Goal: Task Accomplishment & Management: Use online tool/utility

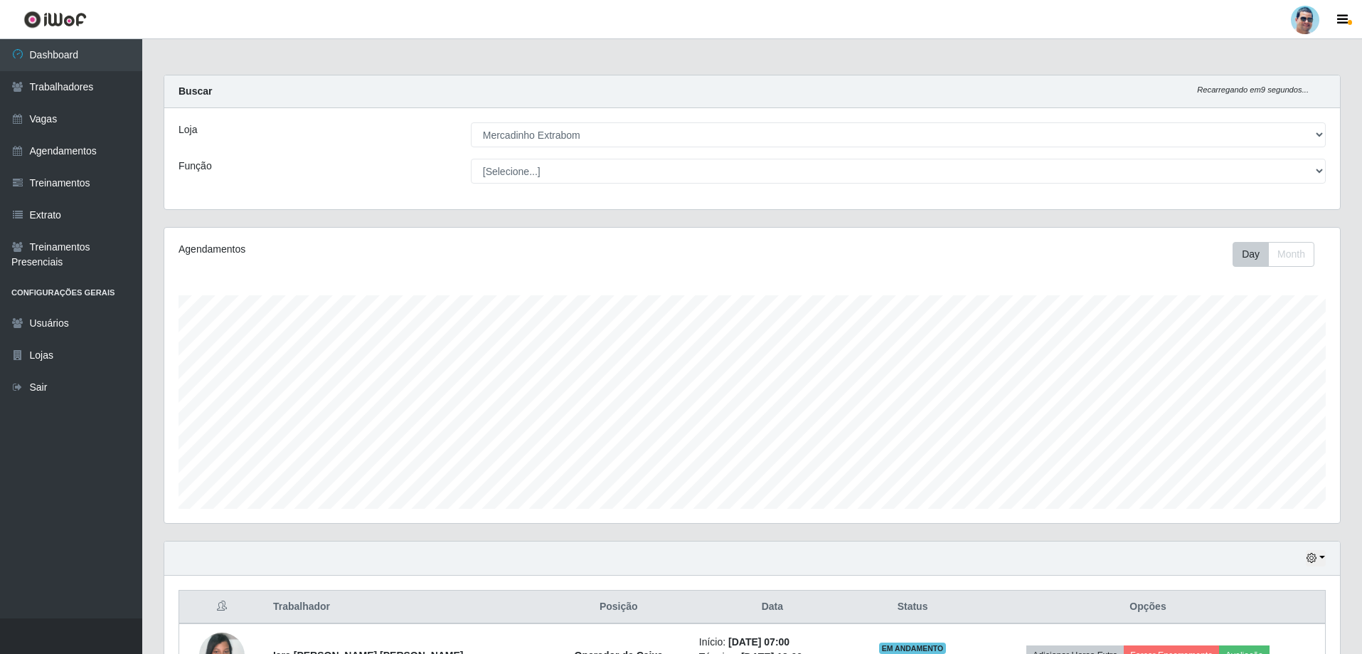
select select "175"
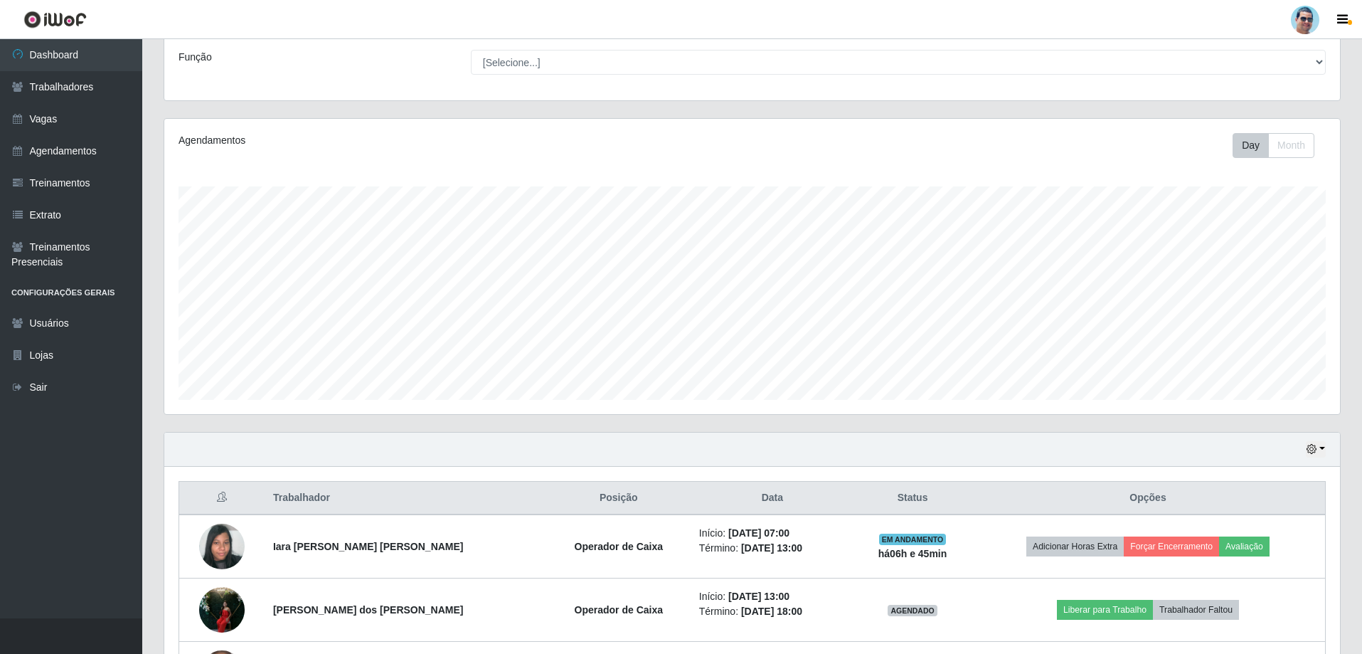
scroll to position [180, 0]
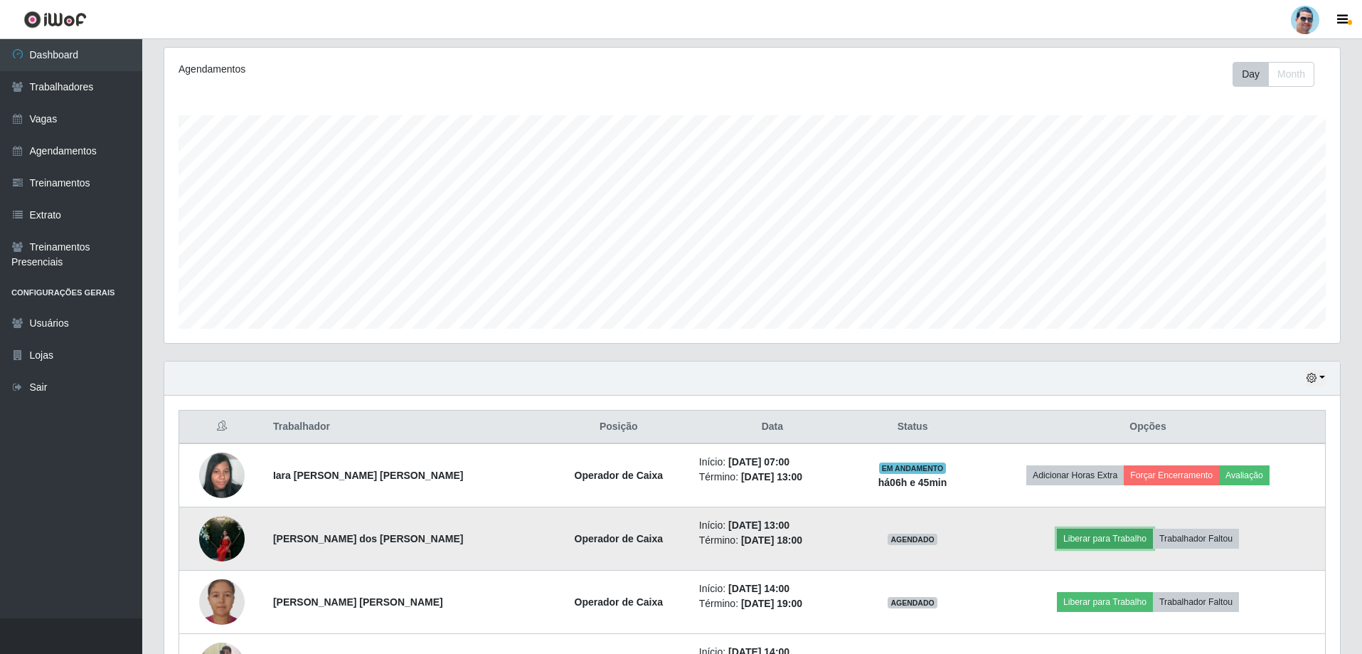
click at [1115, 538] on button "Liberar para Trabalho" at bounding box center [1105, 539] width 96 height 20
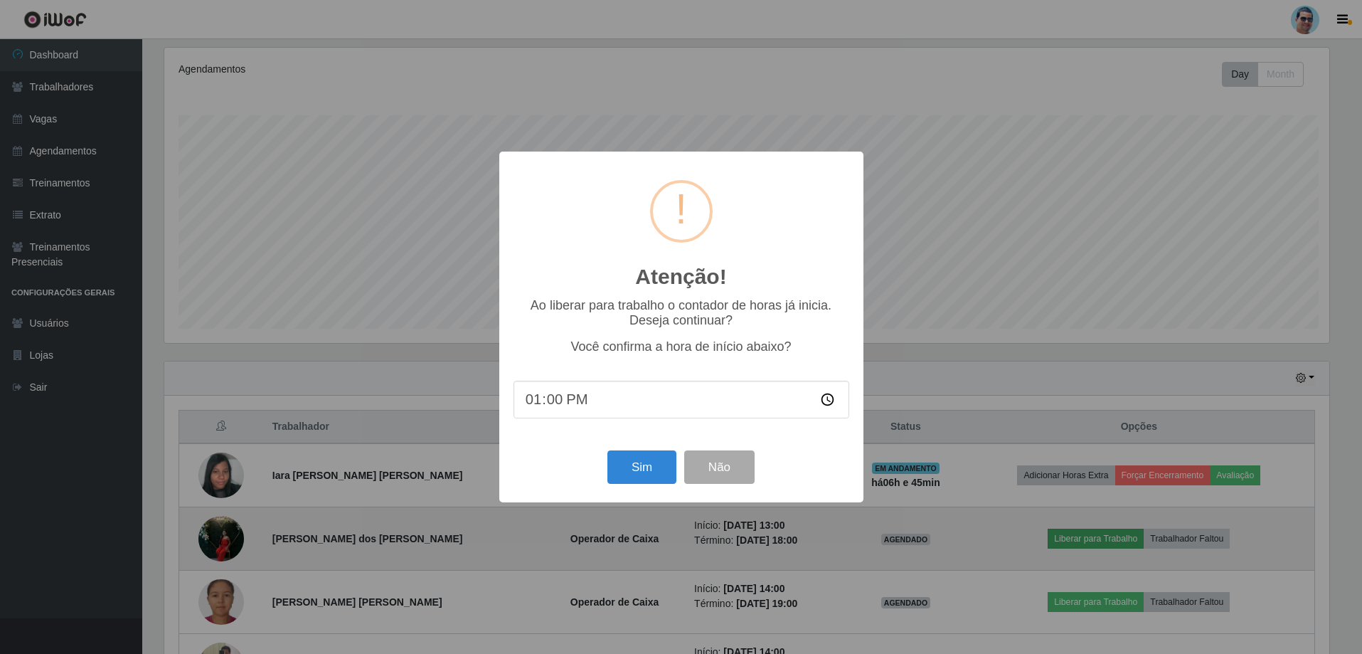
scroll to position [295, 1169]
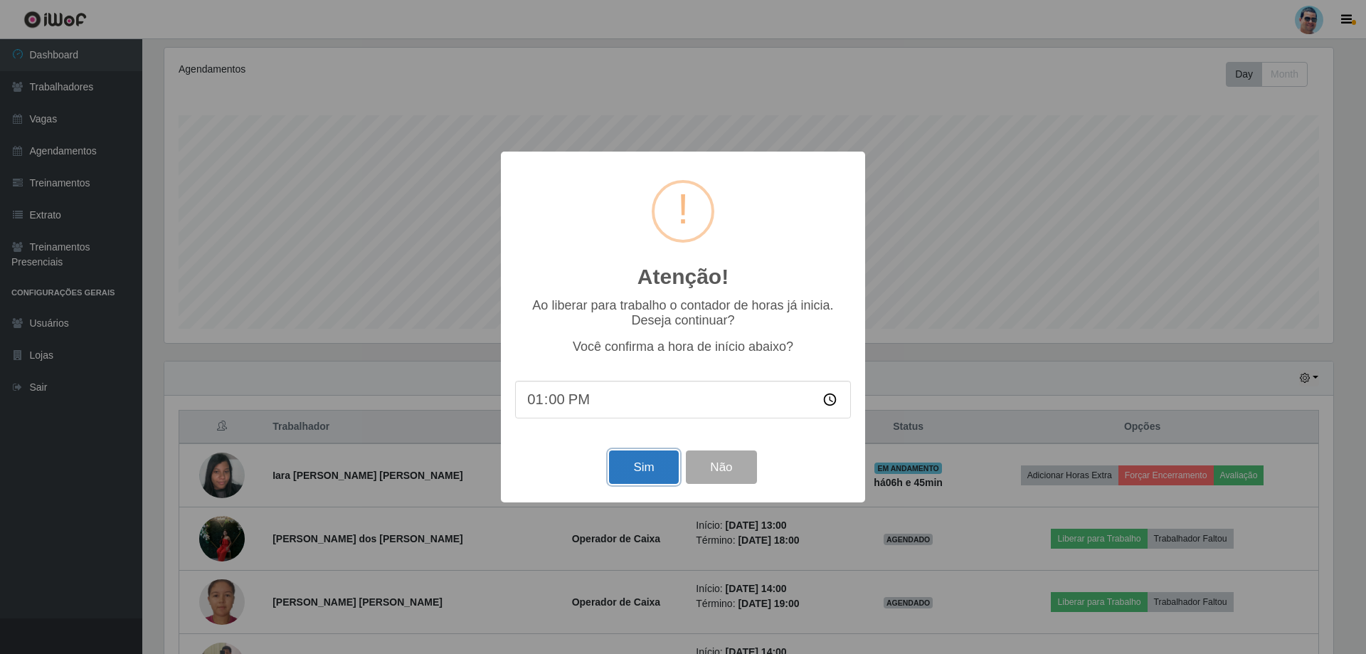
click at [644, 472] on button "Sim" at bounding box center [643, 466] width 69 height 33
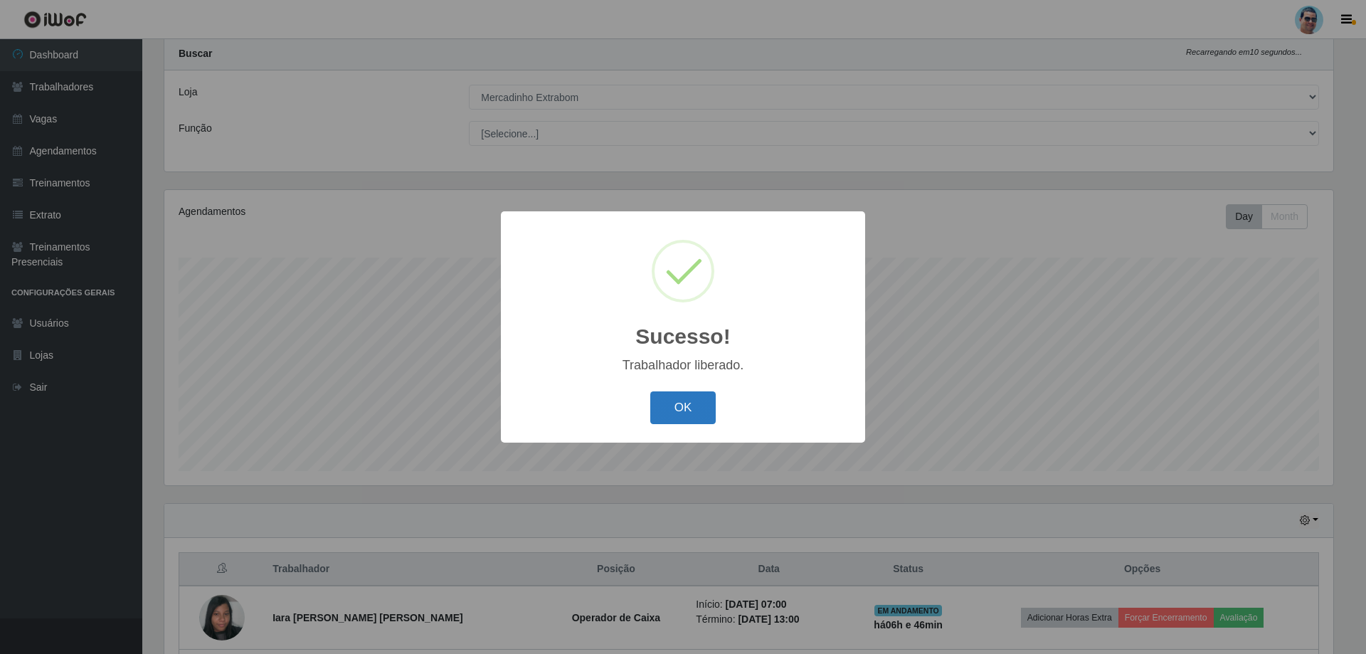
click at [672, 417] on button "OK" at bounding box center [683, 407] width 66 height 33
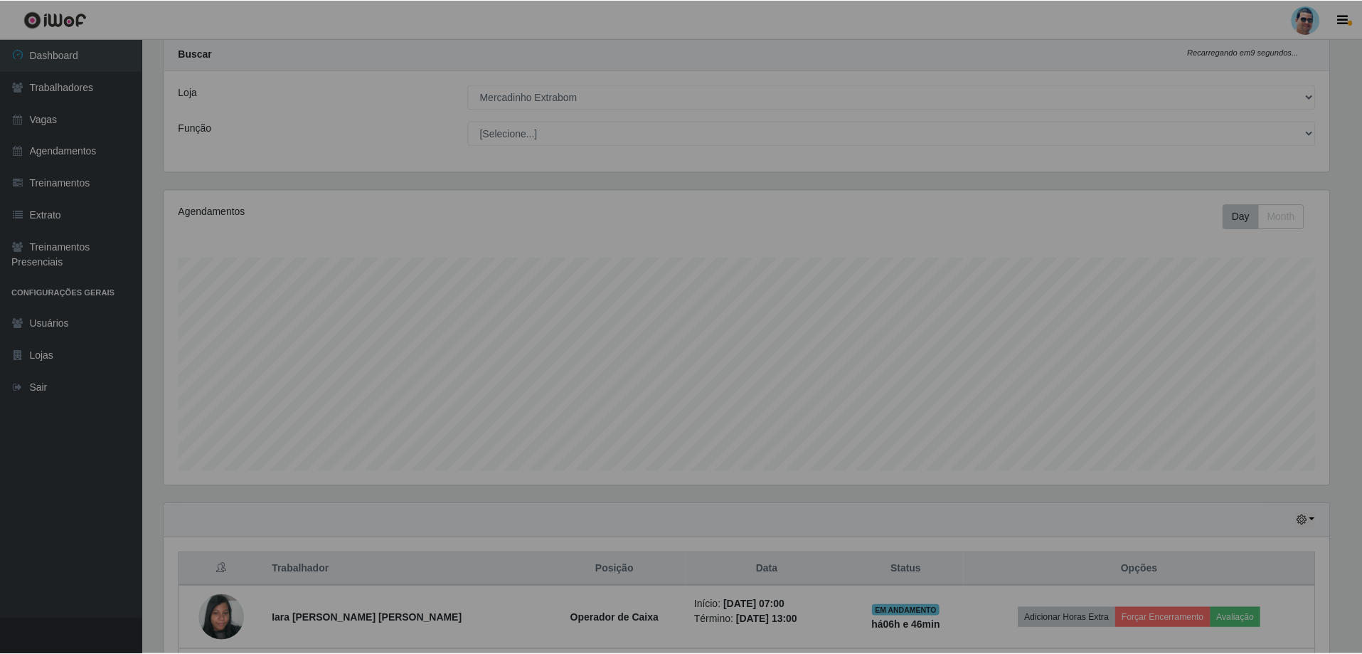
scroll to position [295, 1176]
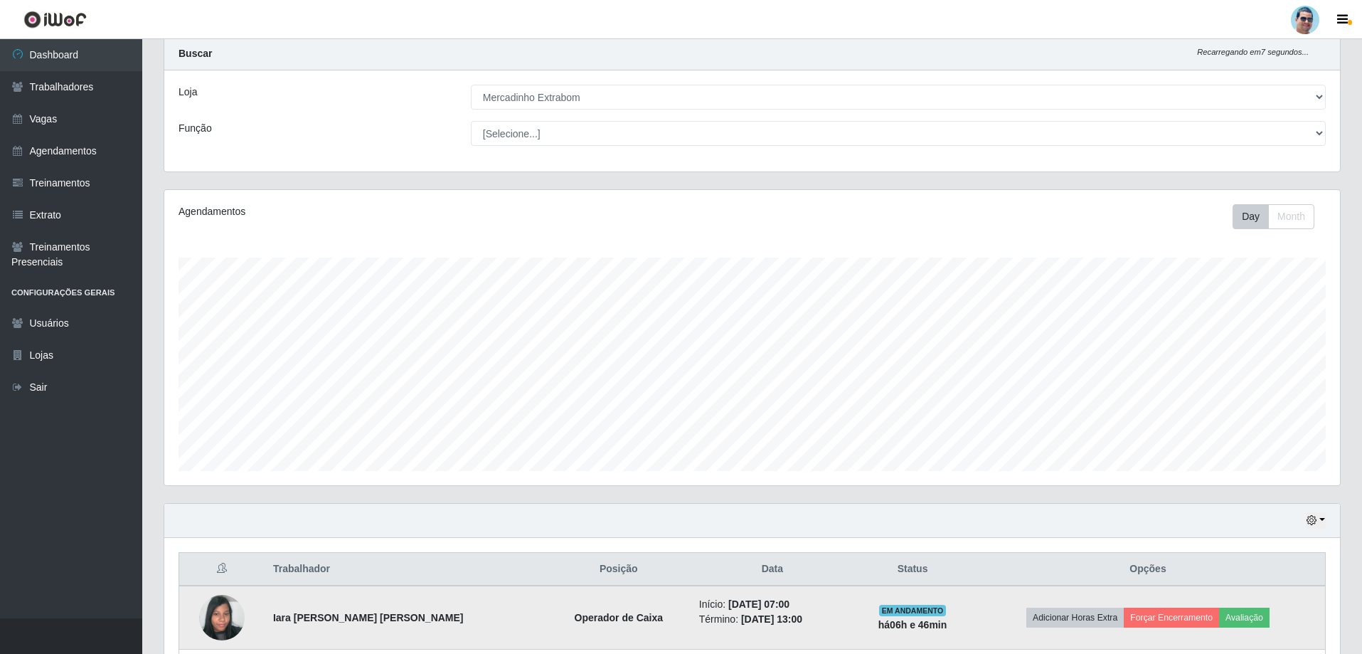
click at [228, 608] on img at bounding box center [222, 617] width 46 height 60
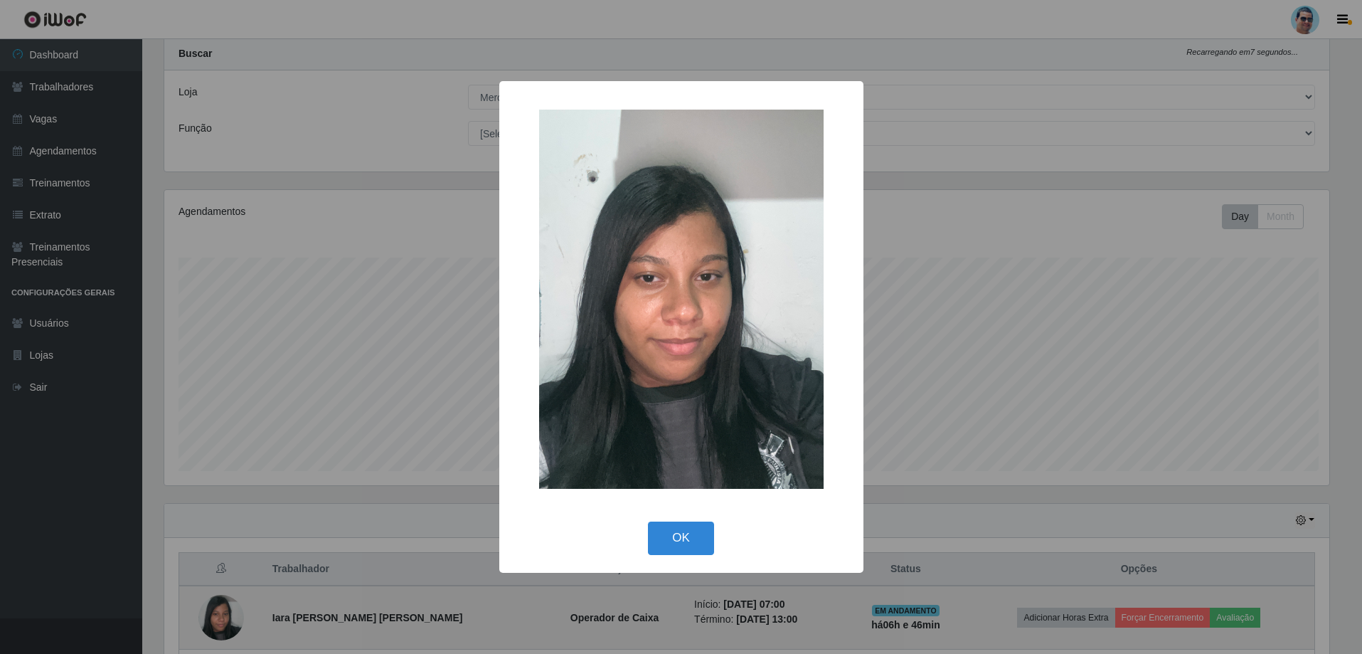
scroll to position [295, 1169]
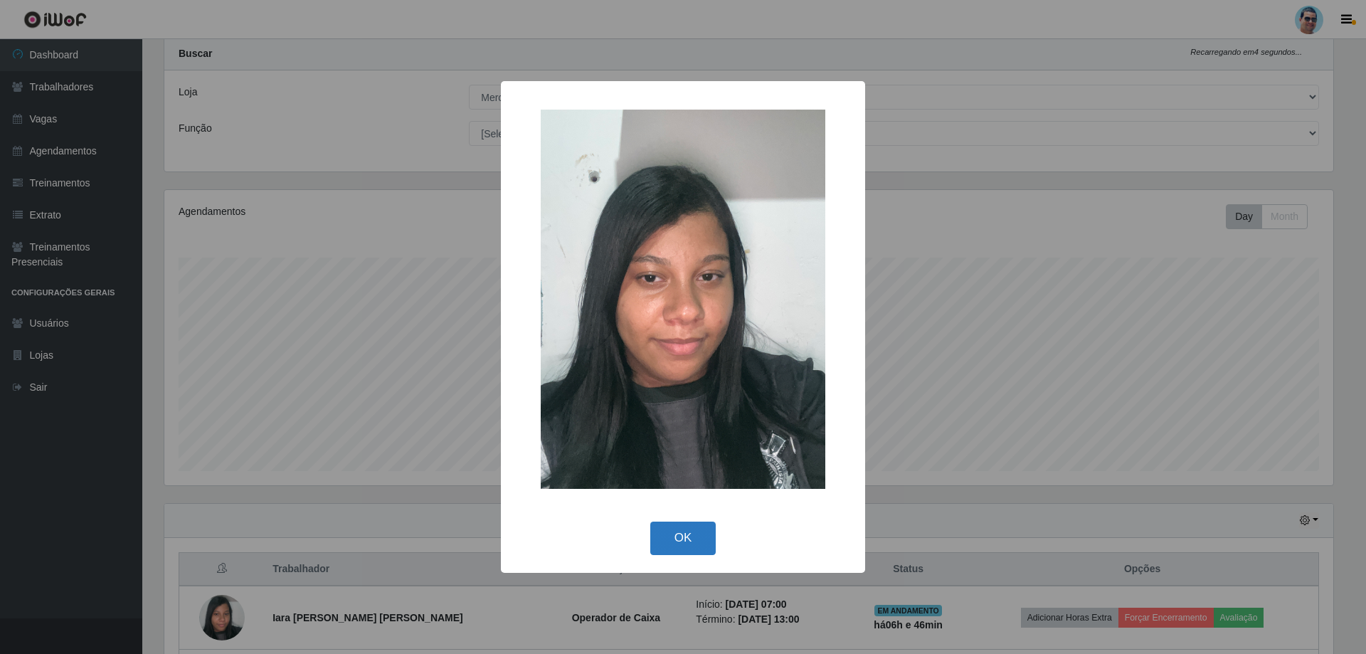
click at [669, 526] on button "OK" at bounding box center [683, 537] width 66 height 33
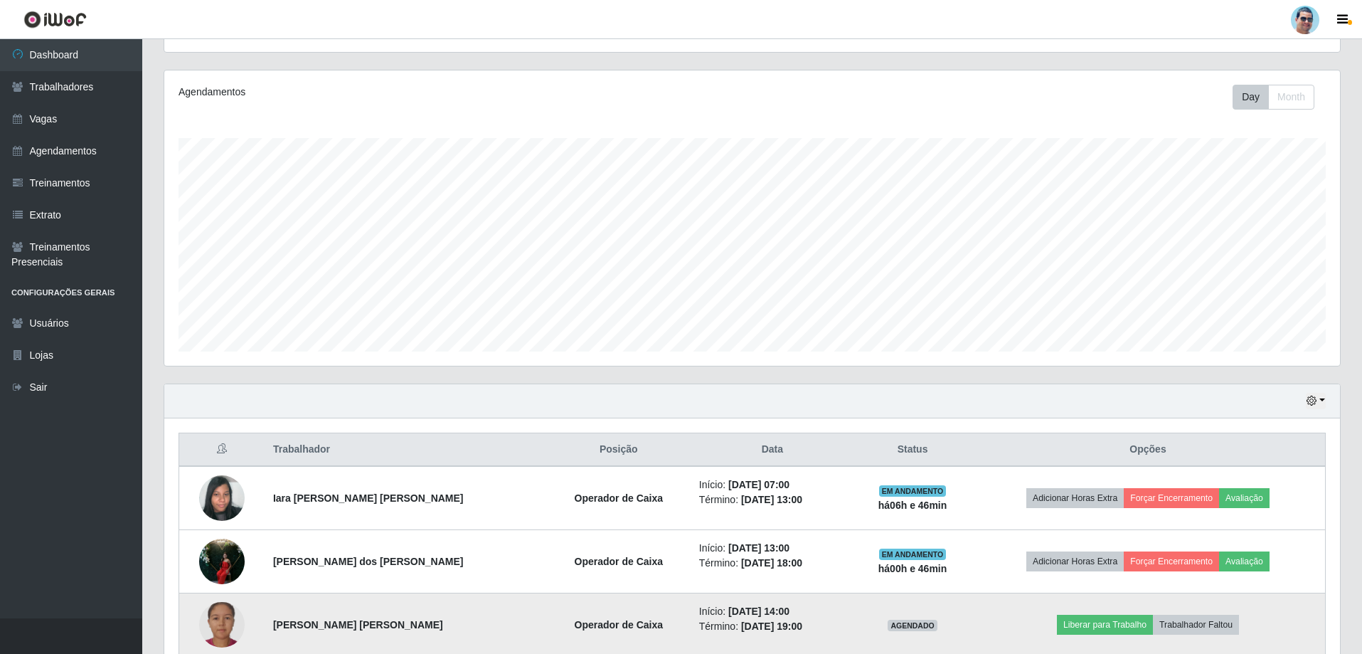
scroll to position [180, 0]
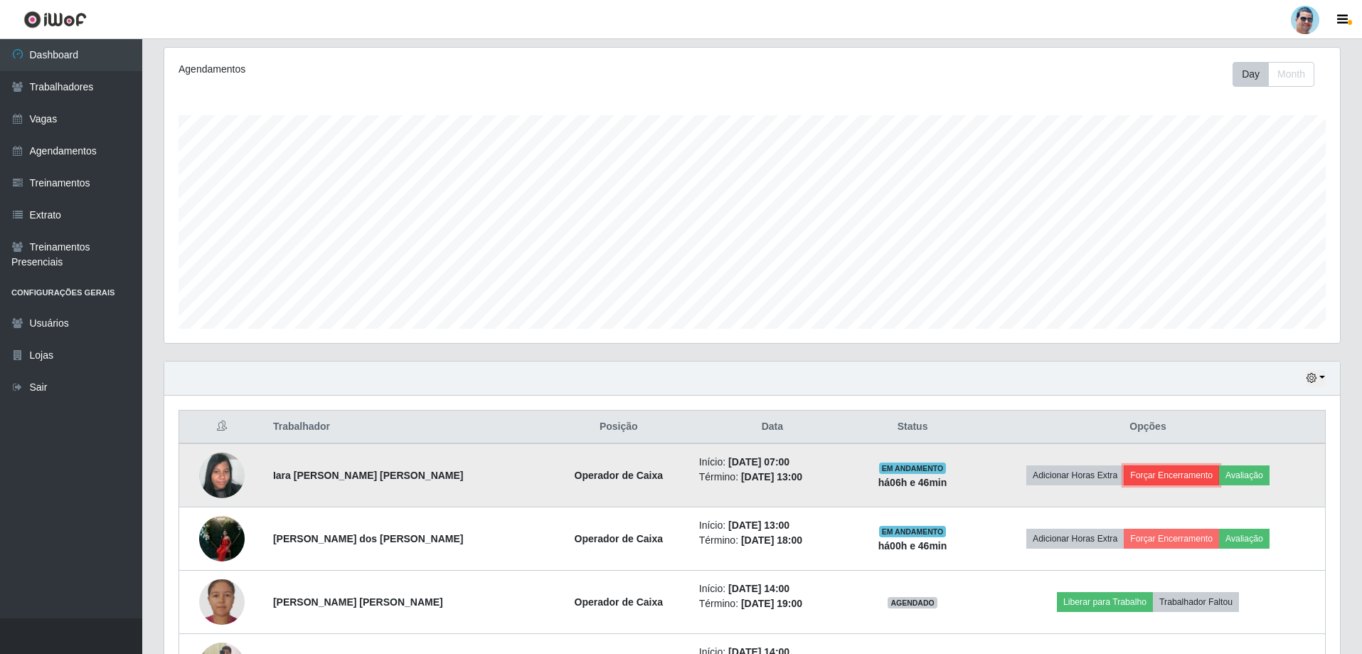
click at [1185, 473] on button "Forçar Encerramento" at bounding box center [1171, 475] width 95 height 20
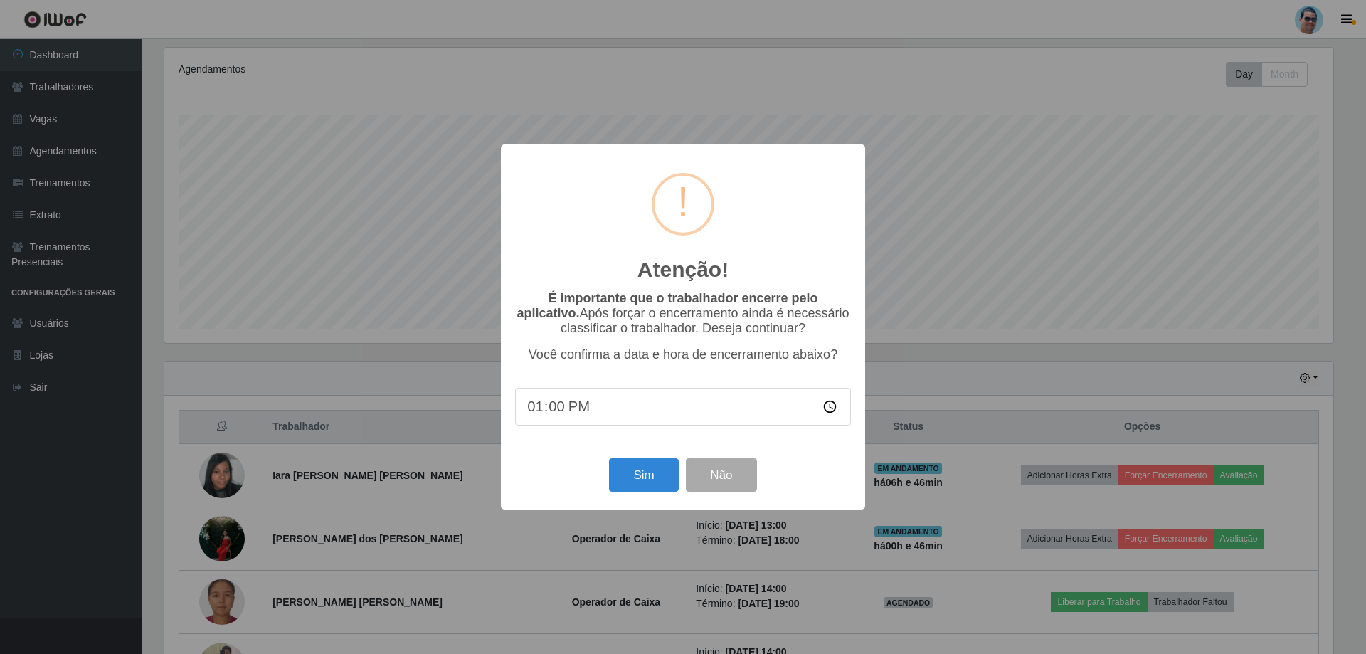
click at [560, 413] on input "13:00" at bounding box center [683, 407] width 336 height 38
type input "13:20"
click at [650, 483] on button "Sim" at bounding box center [643, 474] width 69 height 33
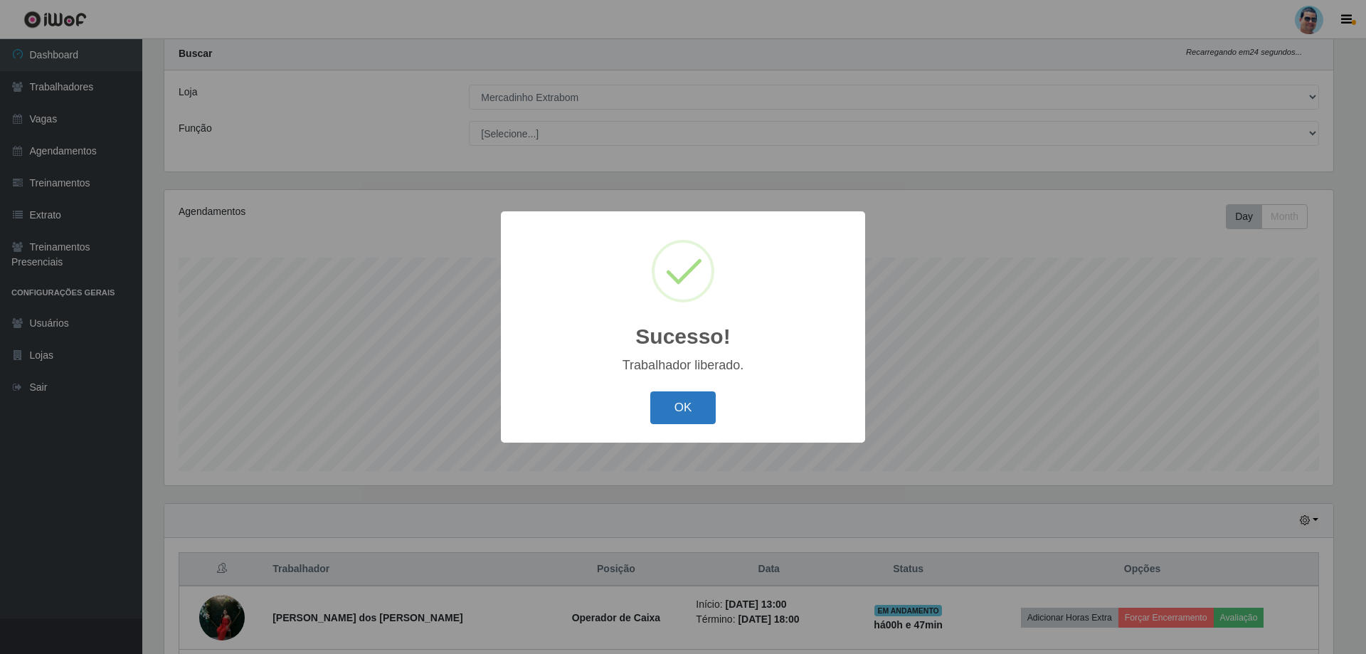
click at [690, 408] on button "OK" at bounding box center [683, 407] width 66 height 33
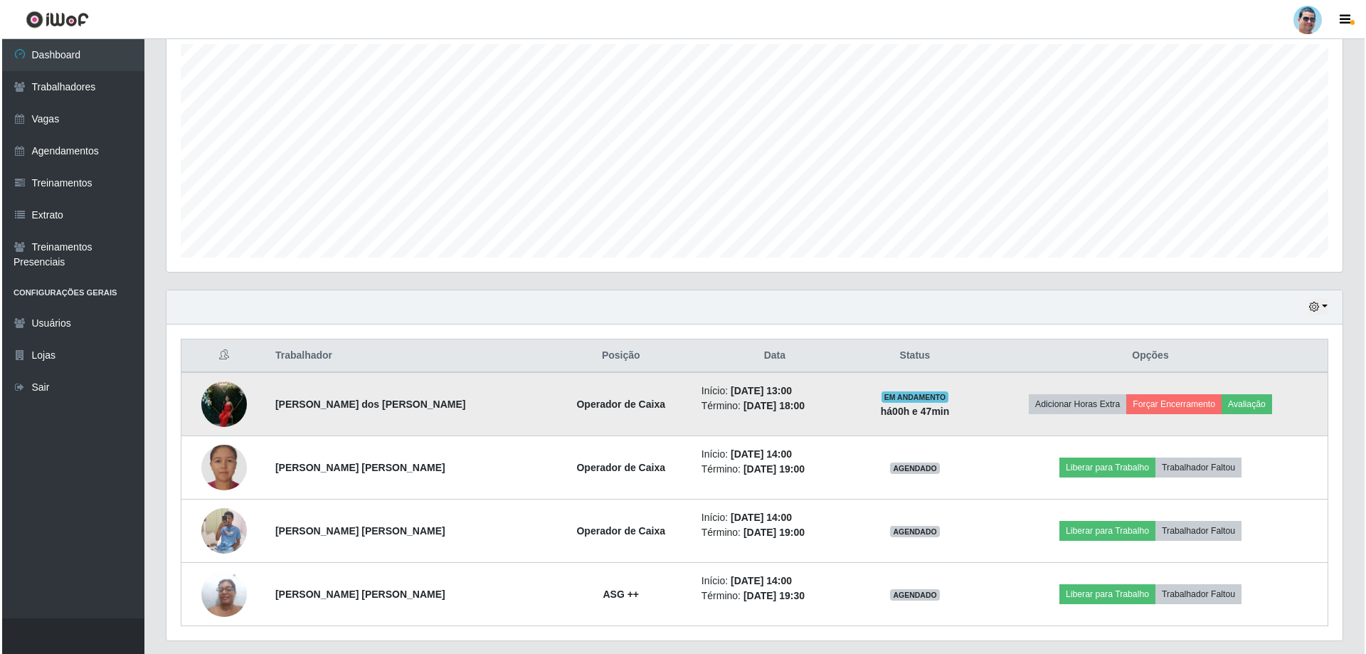
scroll to position [291, 0]
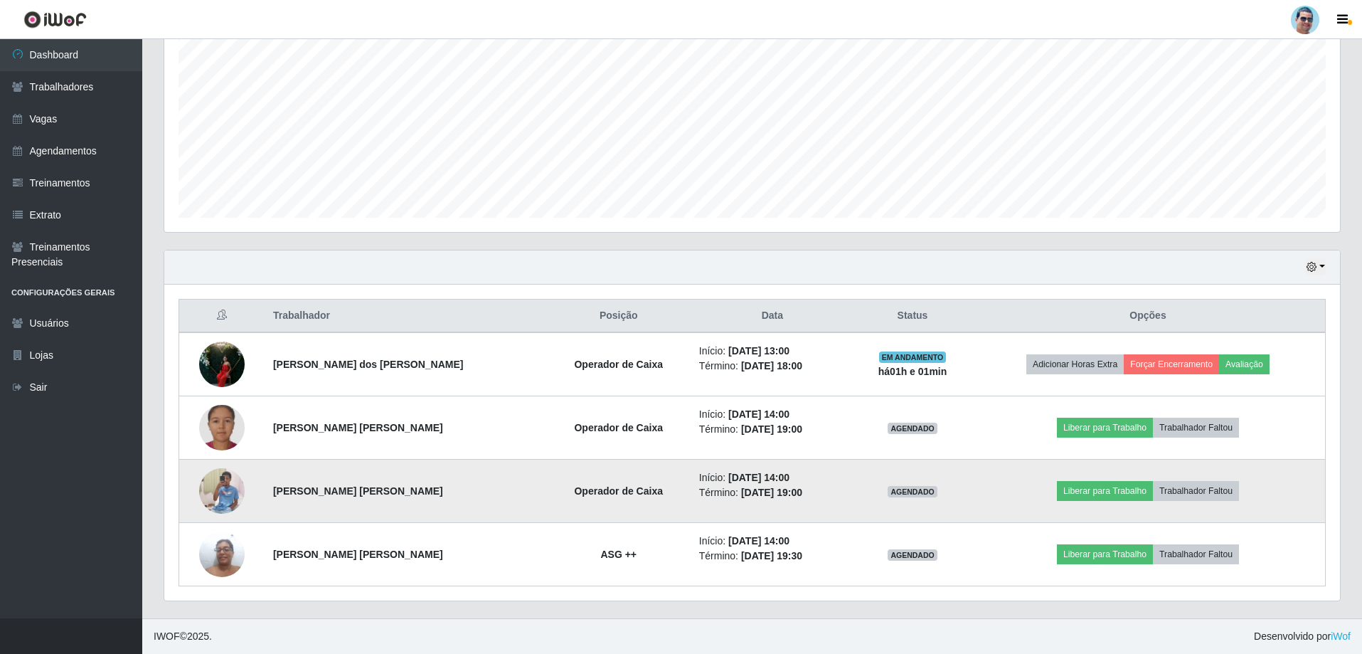
click at [224, 501] on img at bounding box center [222, 490] width 46 height 87
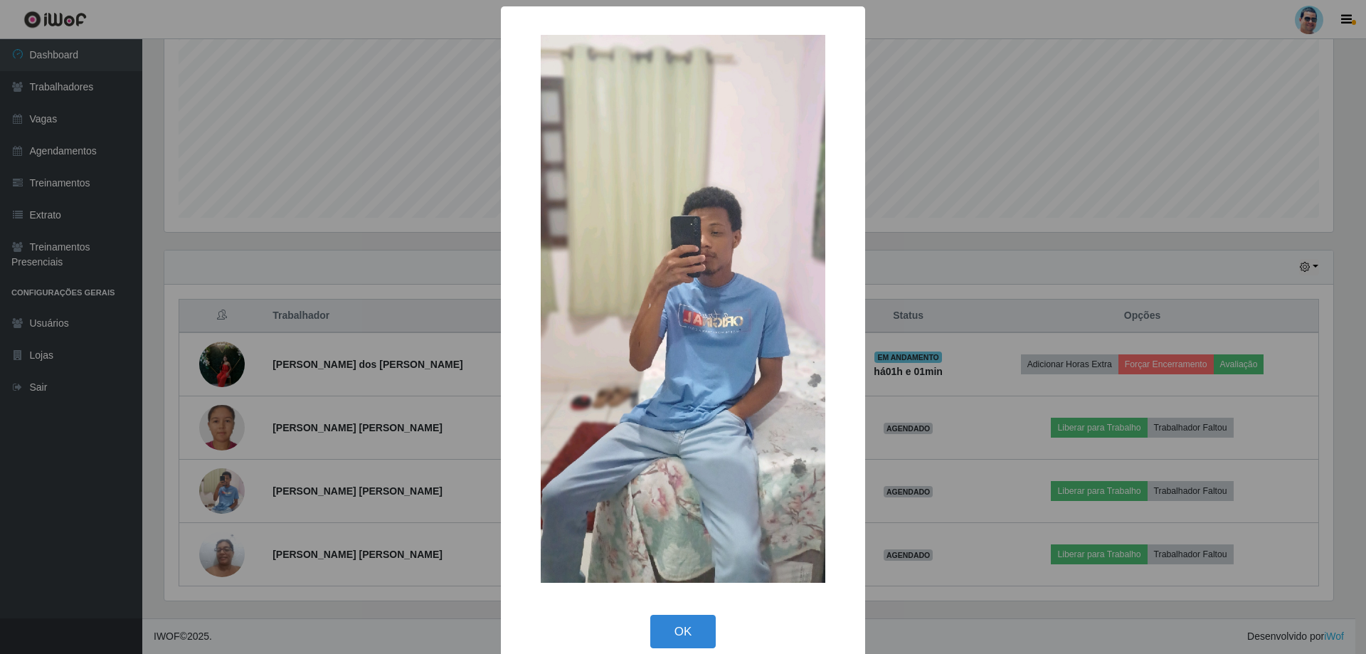
click at [314, 472] on div "× OK Cancel" at bounding box center [683, 327] width 1366 height 654
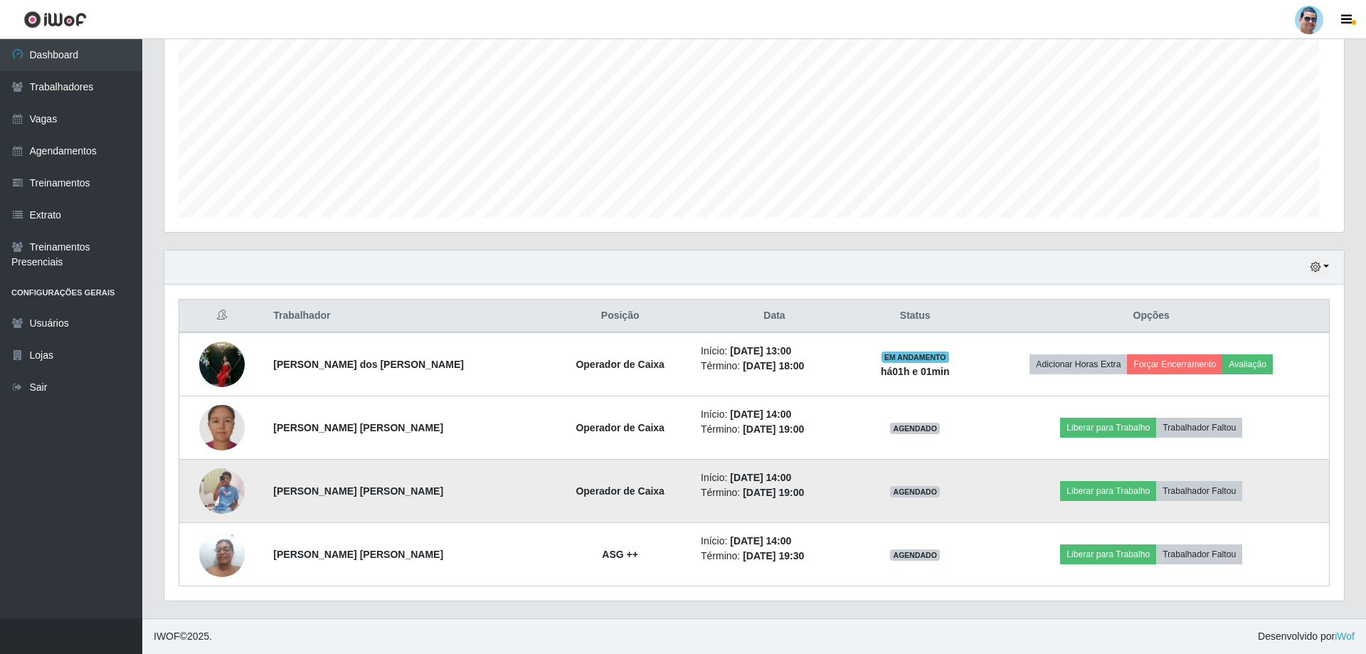
scroll to position [295, 1176]
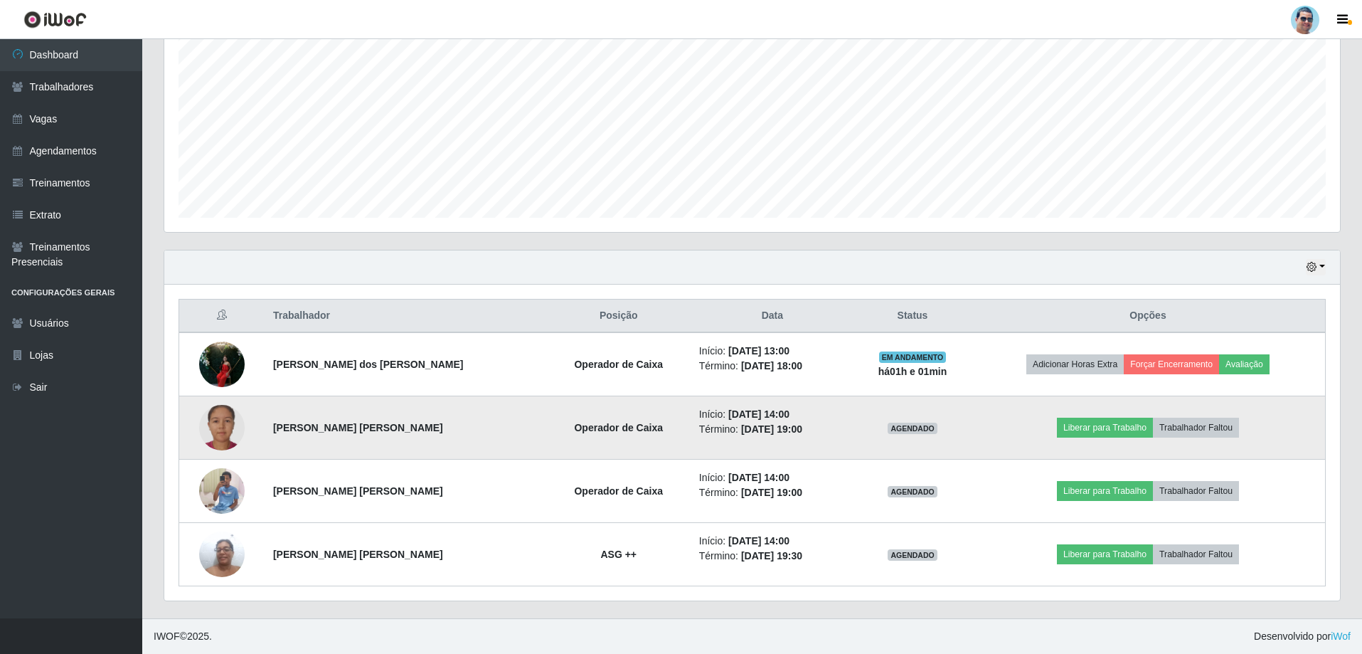
click at [227, 409] on img at bounding box center [222, 428] width 46 height 46
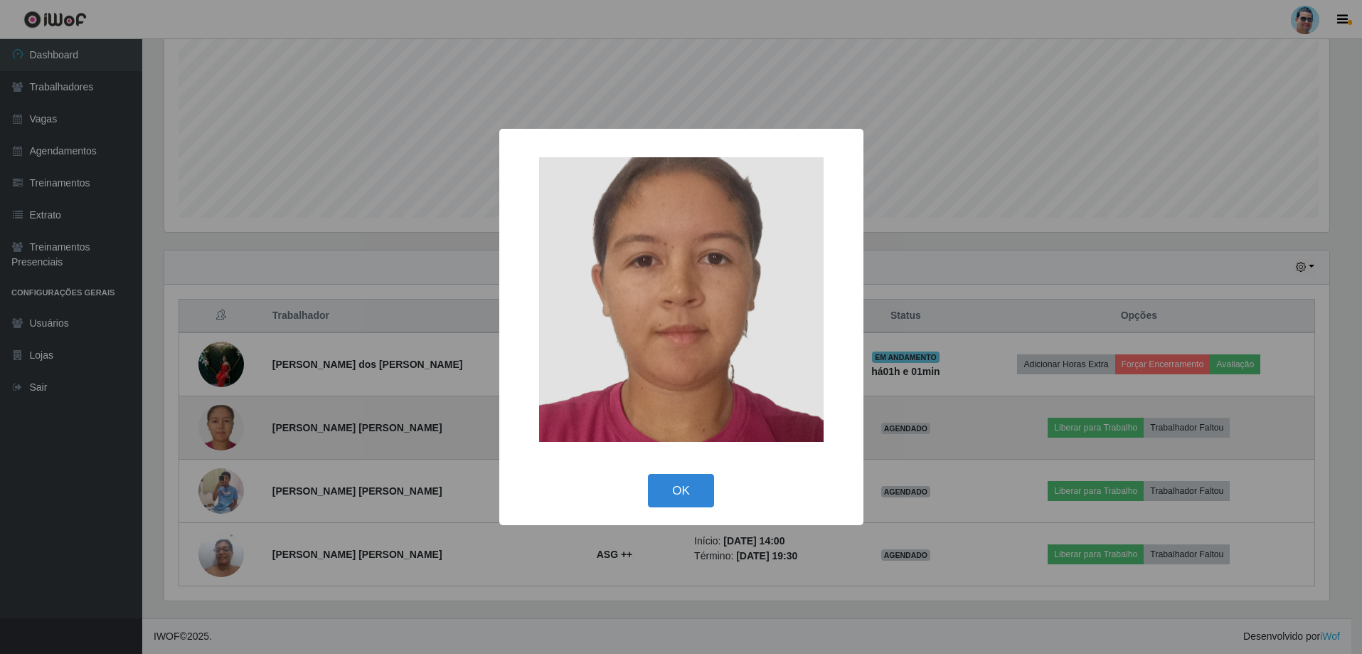
scroll to position [295, 1169]
click at [227, 409] on div "× OK Cancel" at bounding box center [683, 327] width 1366 height 654
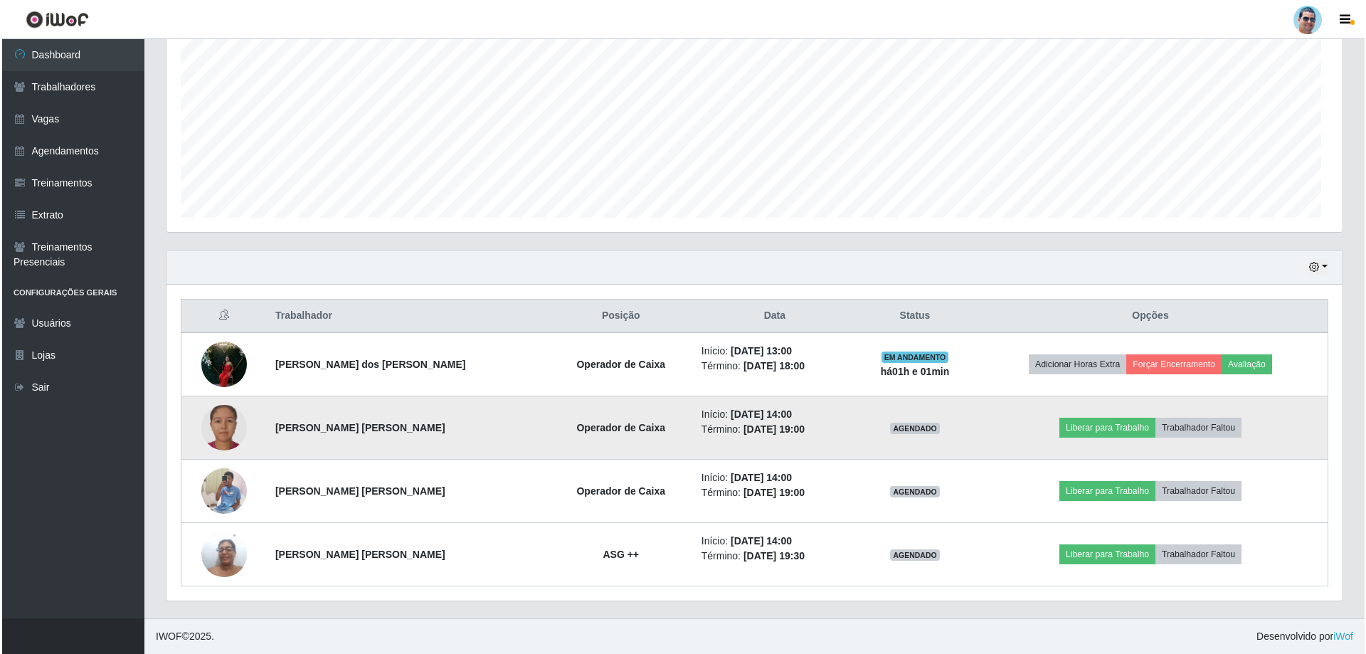
scroll to position [295, 1176]
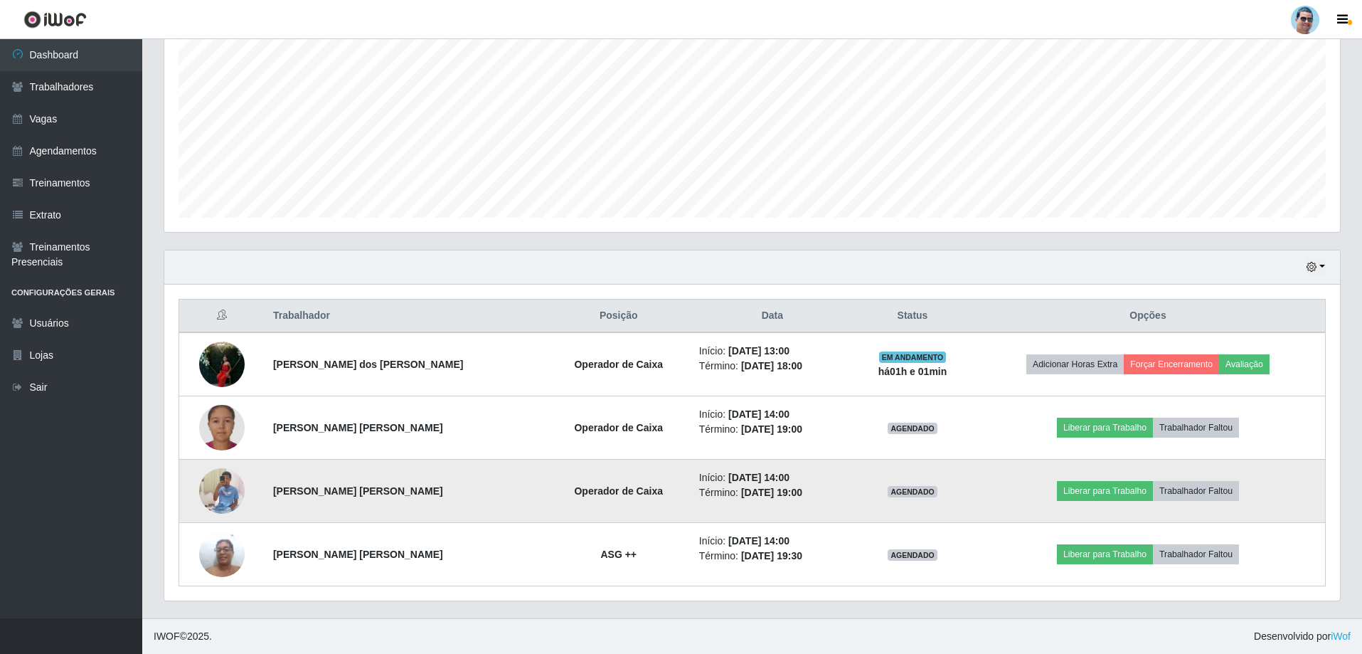
click at [217, 479] on img at bounding box center [222, 490] width 46 height 87
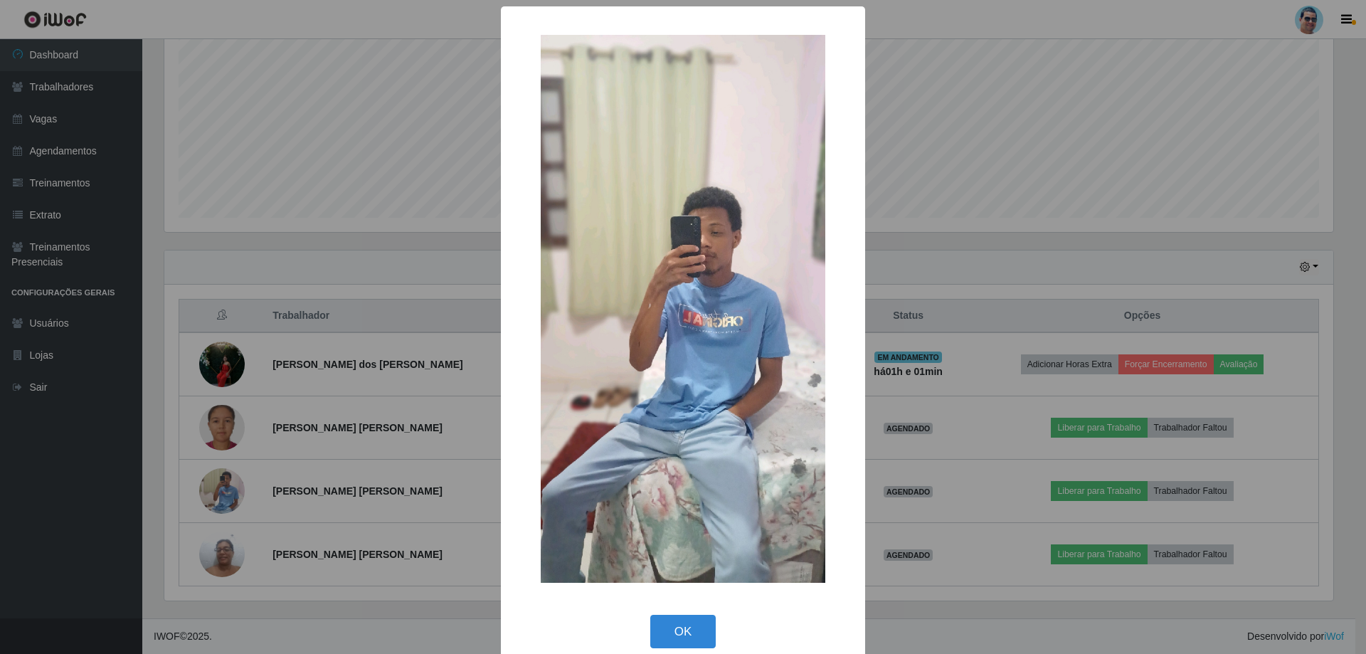
click at [233, 499] on div "× OK Cancel" at bounding box center [683, 327] width 1366 height 654
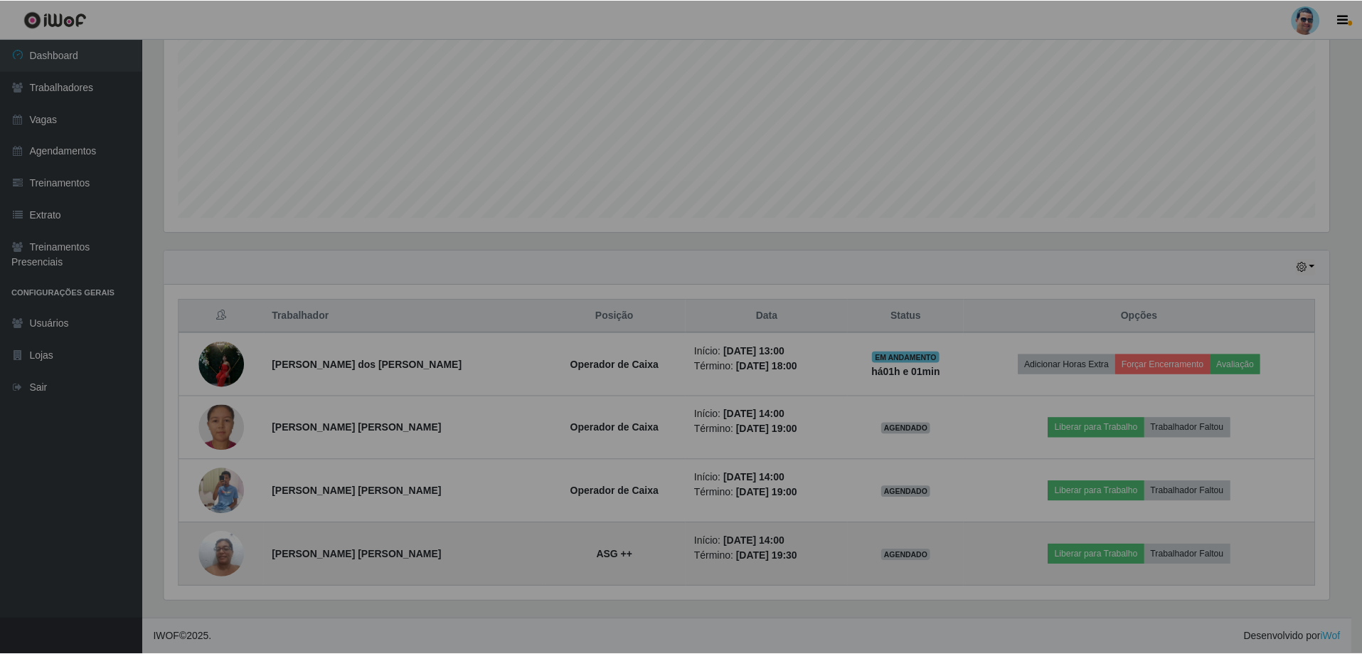
scroll to position [295, 1176]
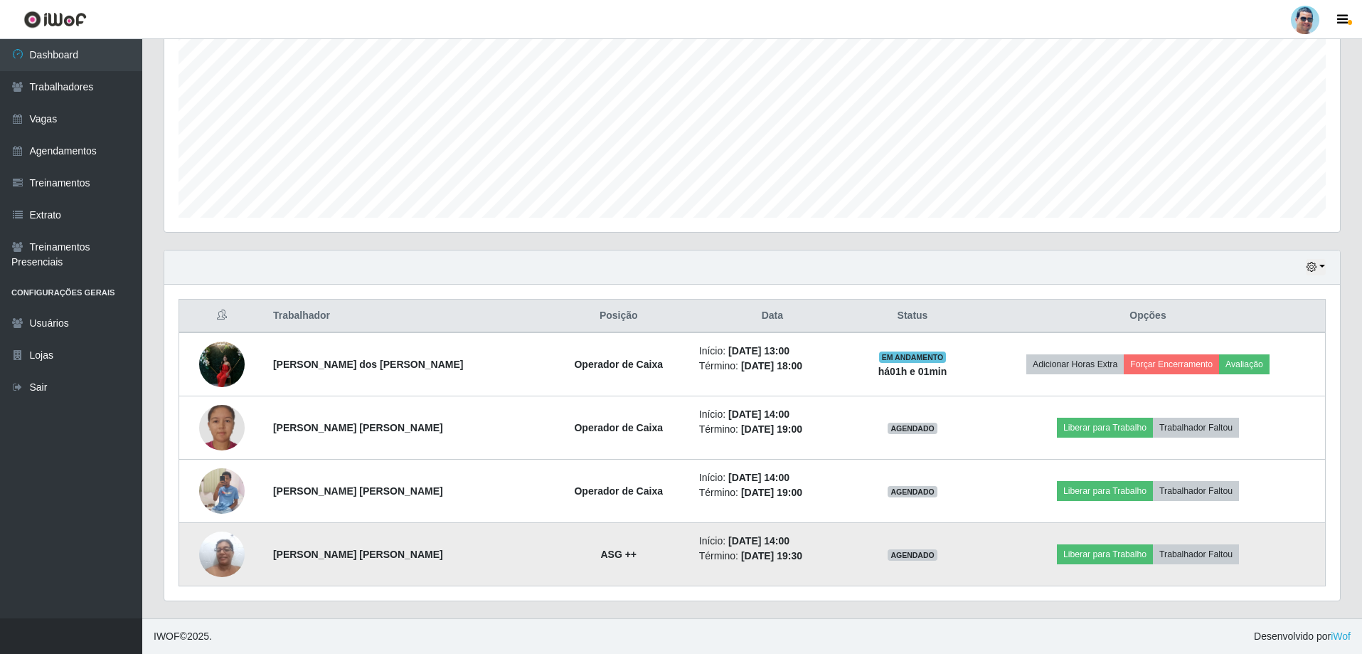
click at [236, 541] on img at bounding box center [222, 554] width 46 height 60
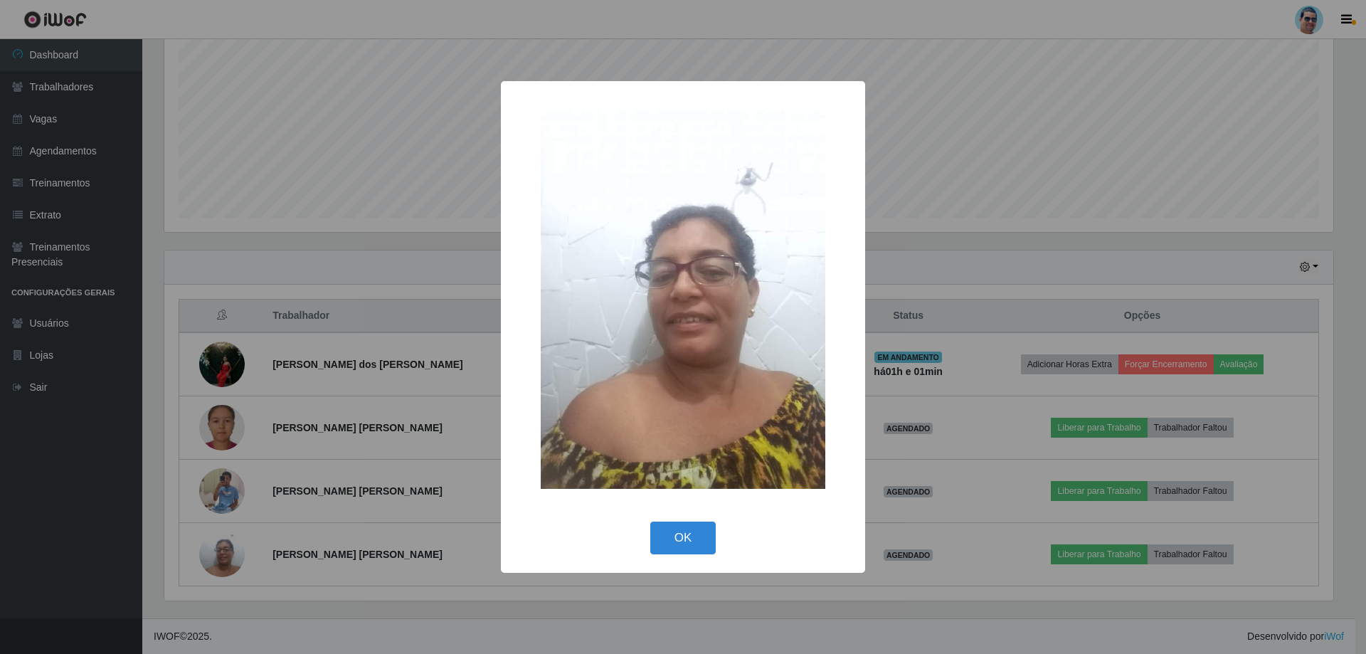
click at [310, 385] on div "× OK Cancel" at bounding box center [683, 327] width 1366 height 654
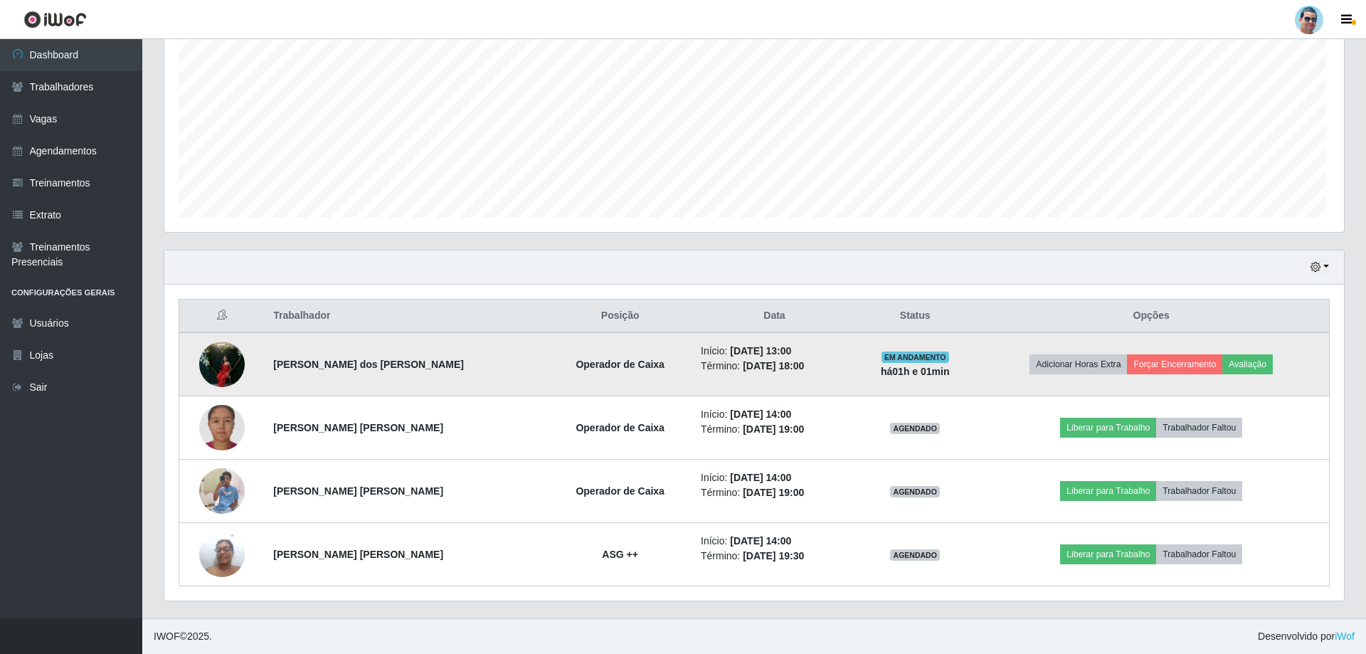
scroll to position [295, 1176]
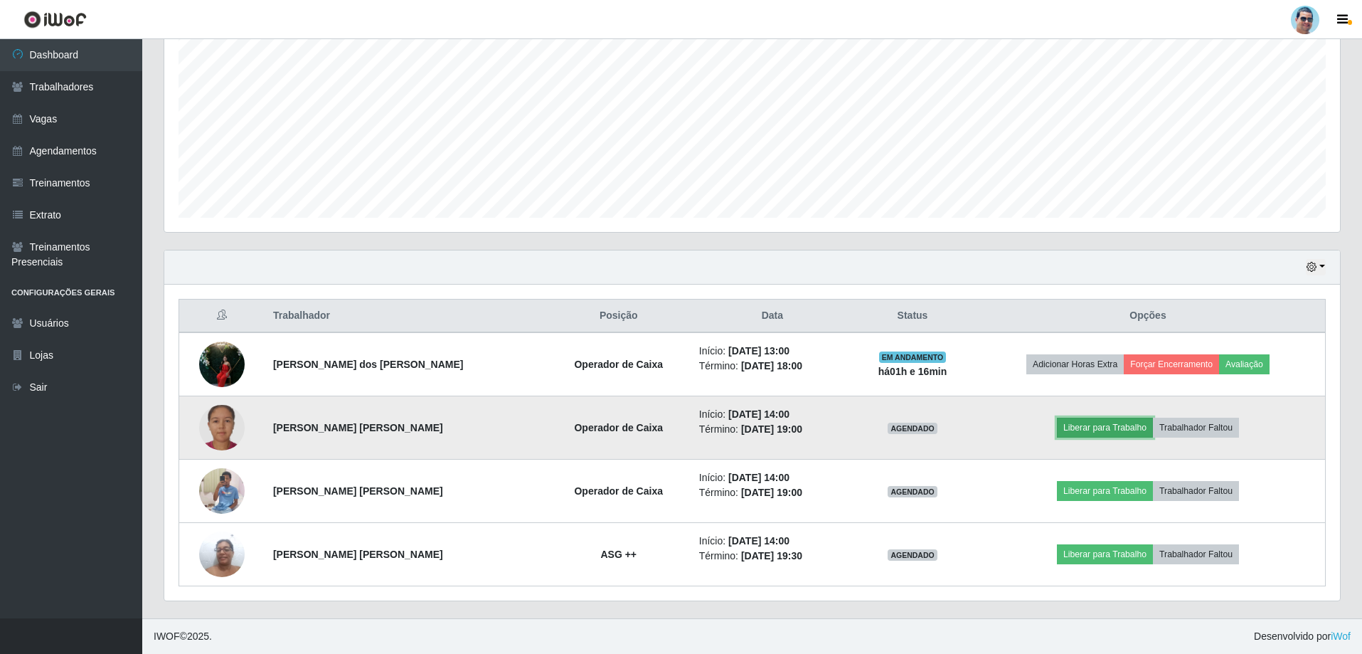
click at [1103, 428] on button "Liberar para Trabalho" at bounding box center [1105, 428] width 96 height 20
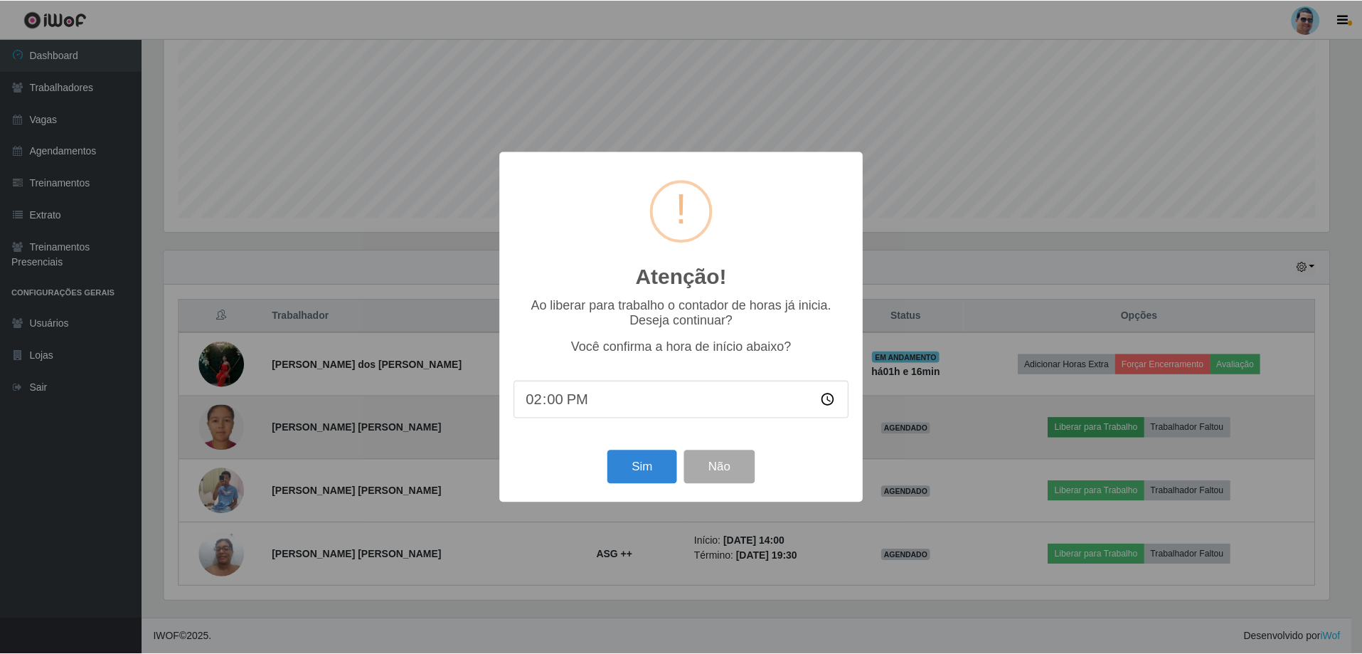
scroll to position [295, 1169]
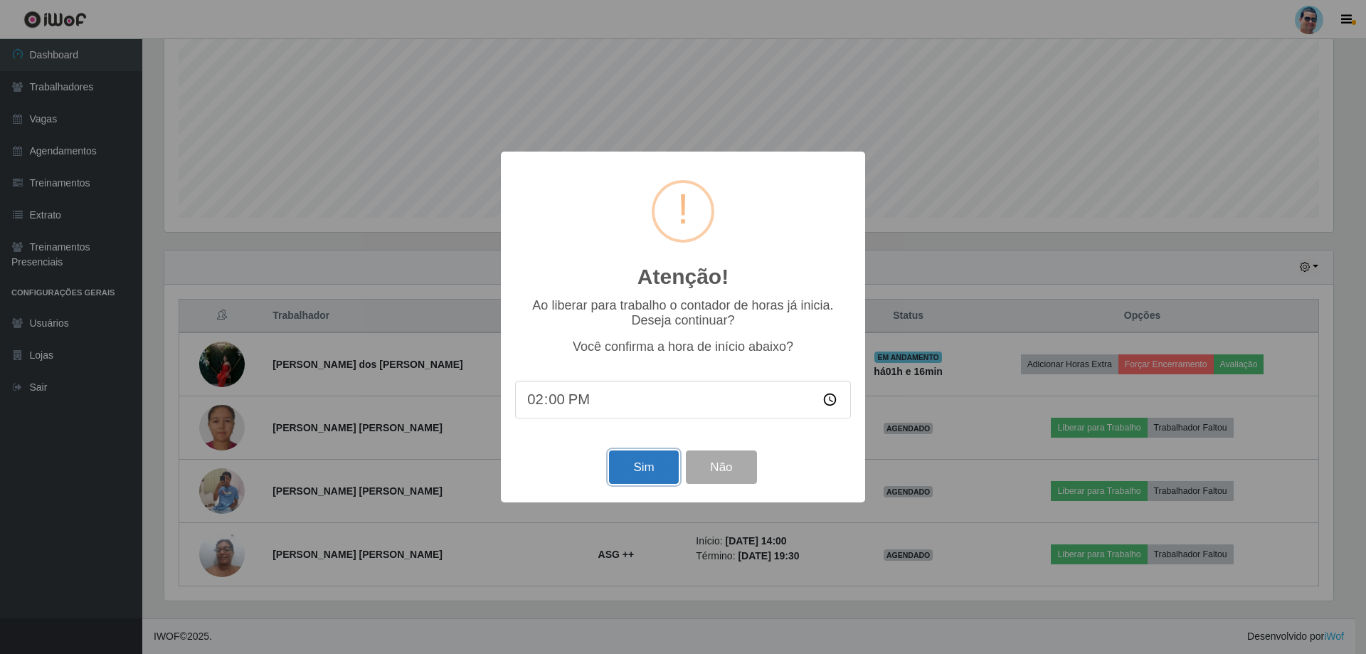
click at [661, 463] on button "Sim" at bounding box center [643, 466] width 69 height 33
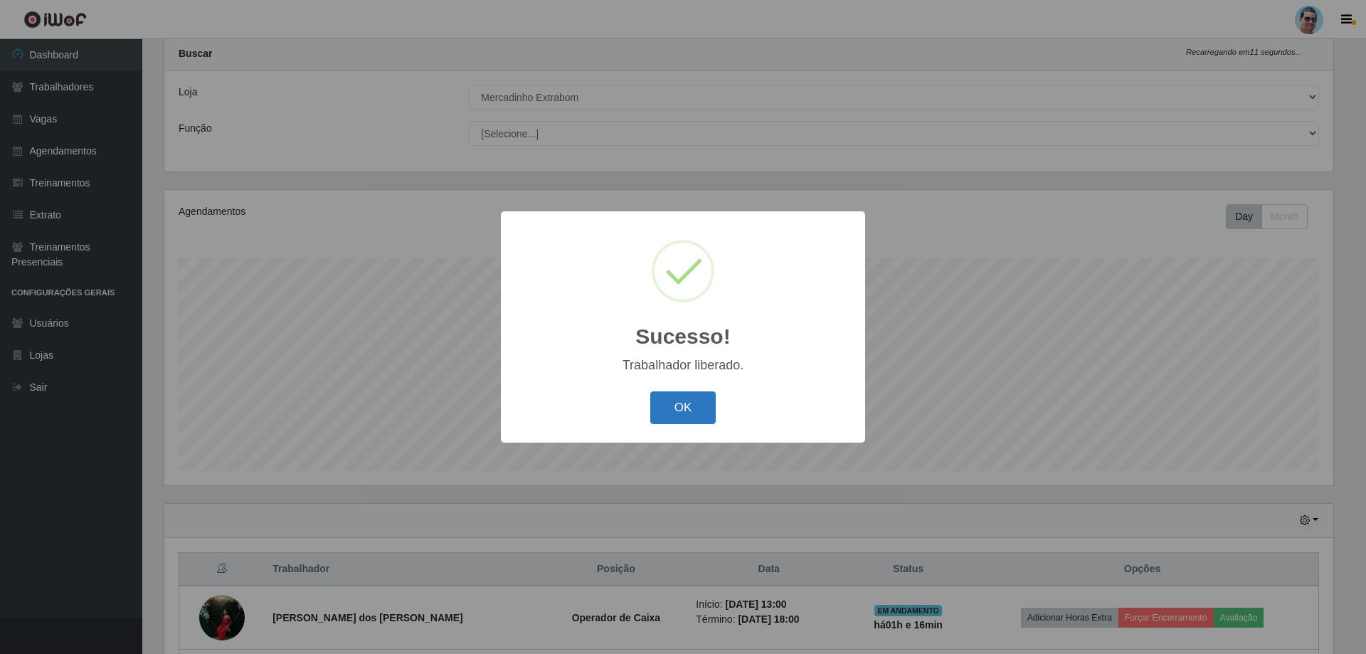
click at [699, 401] on button "OK" at bounding box center [683, 407] width 66 height 33
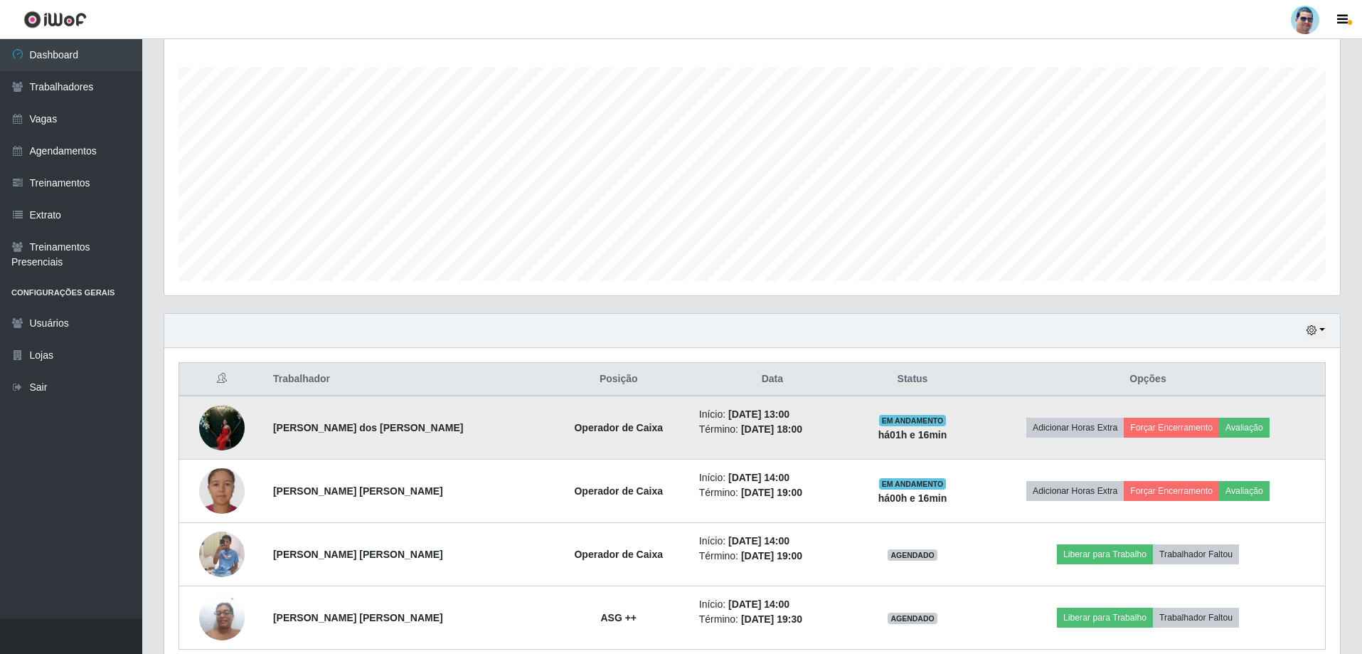
scroll to position [251, 0]
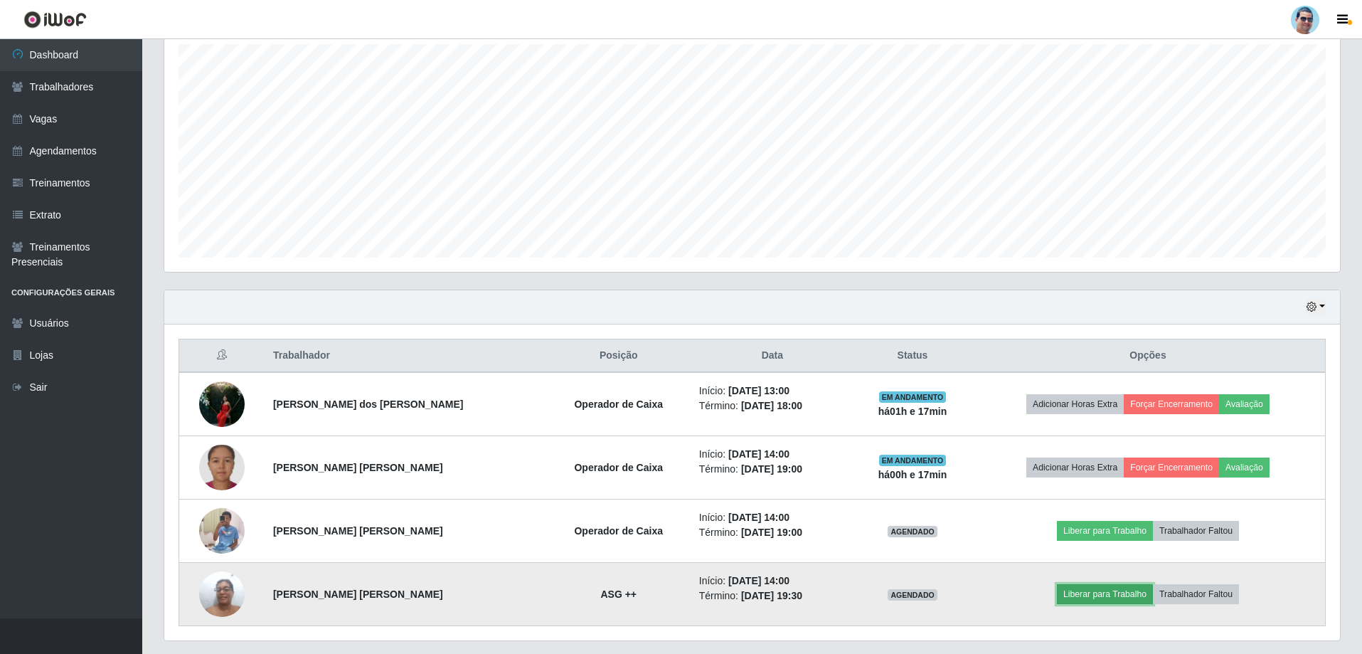
click at [1075, 593] on button "Liberar para Trabalho" at bounding box center [1105, 594] width 96 height 20
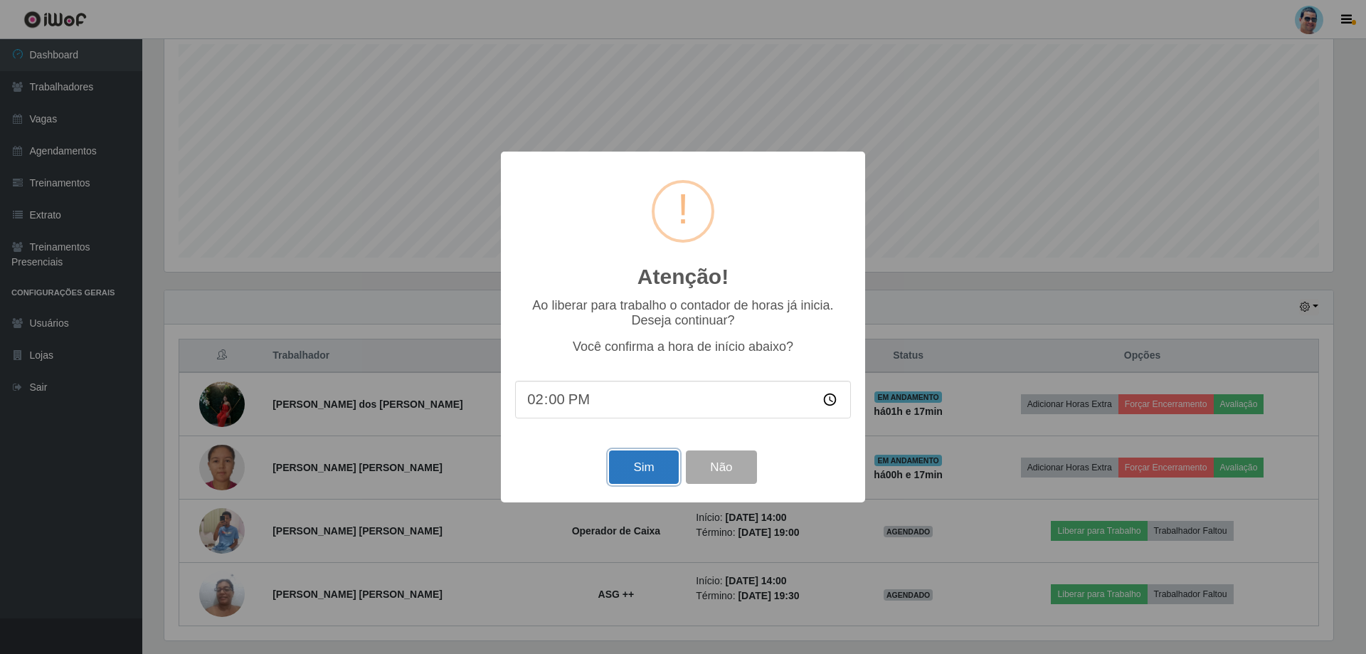
click at [642, 469] on button "Sim" at bounding box center [643, 466] width 69 height 33
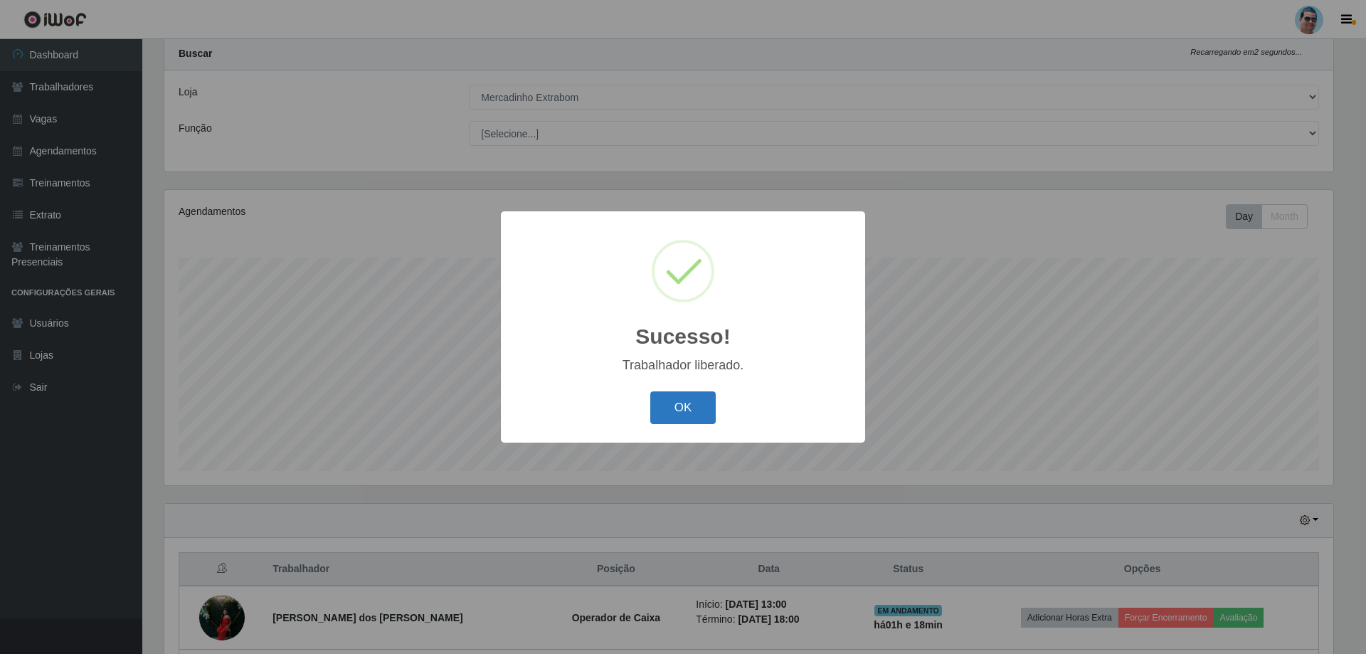
click at [674, 413] on button "OK" at bounding box center [683, 407] width 66 height 33
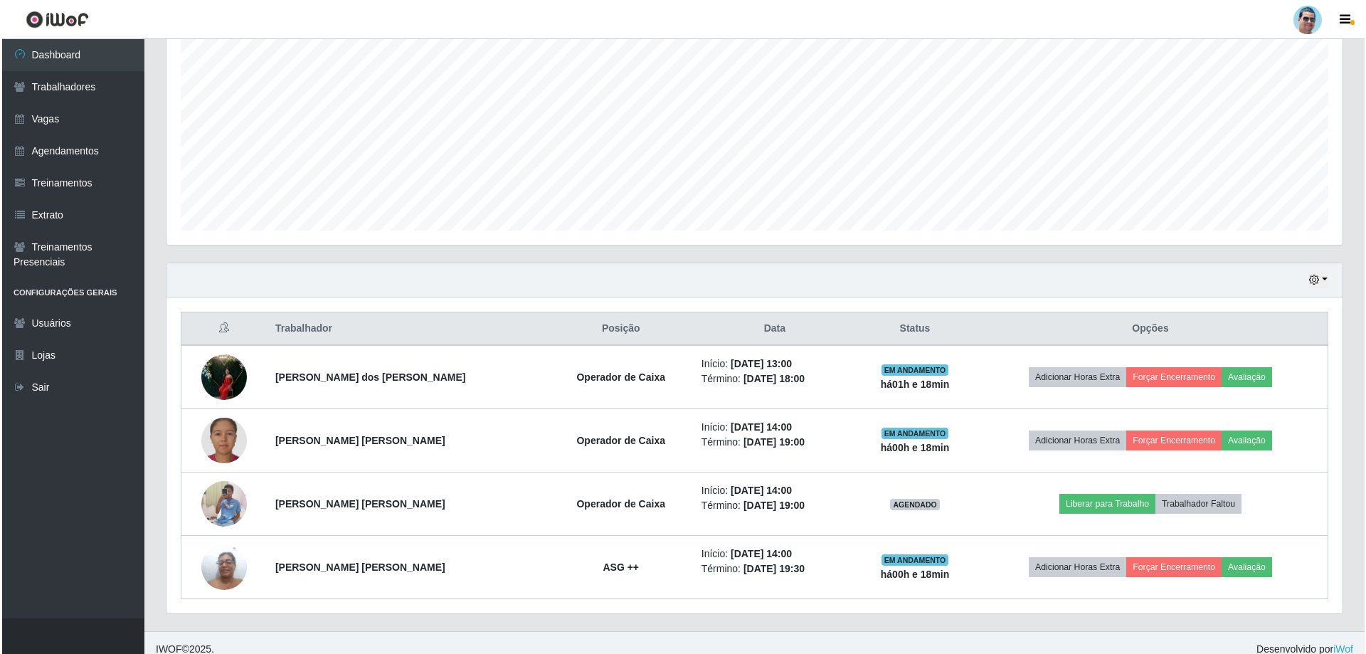
scroll to position [291, 0]
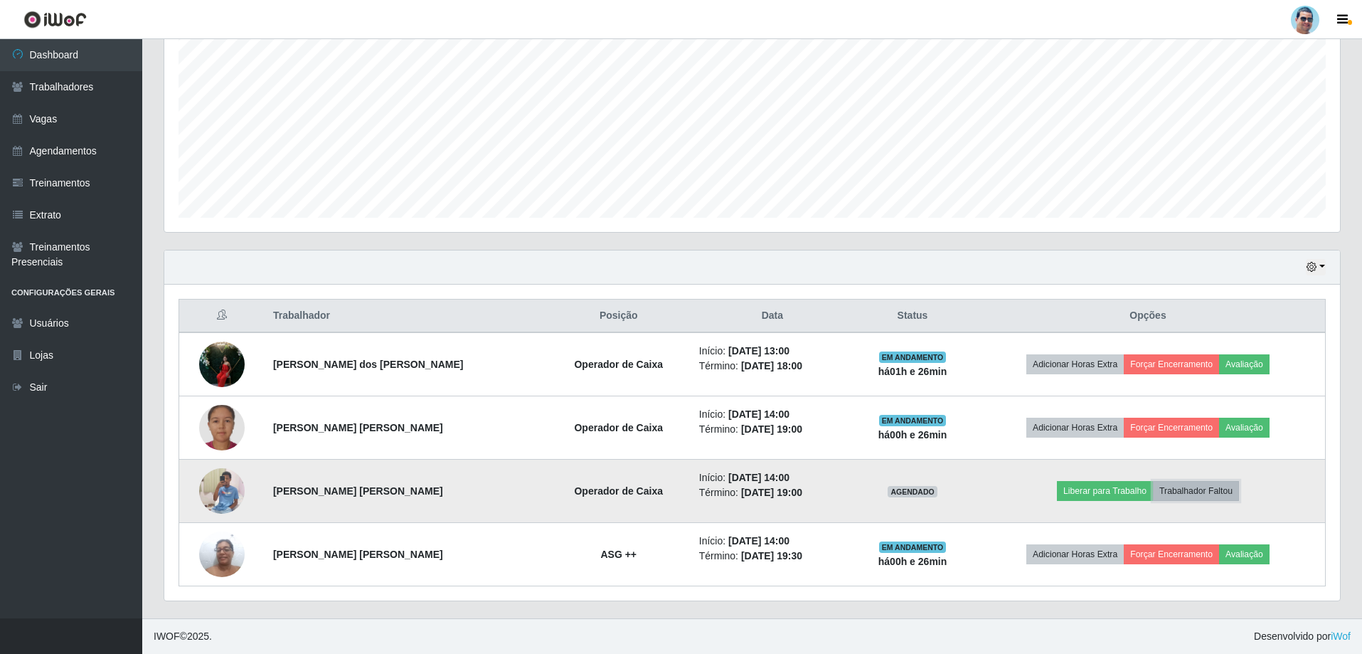
click at [1198, 492] on button "Trabalhador Faltou" at bounding box center [1196, 491] width 86 height 20
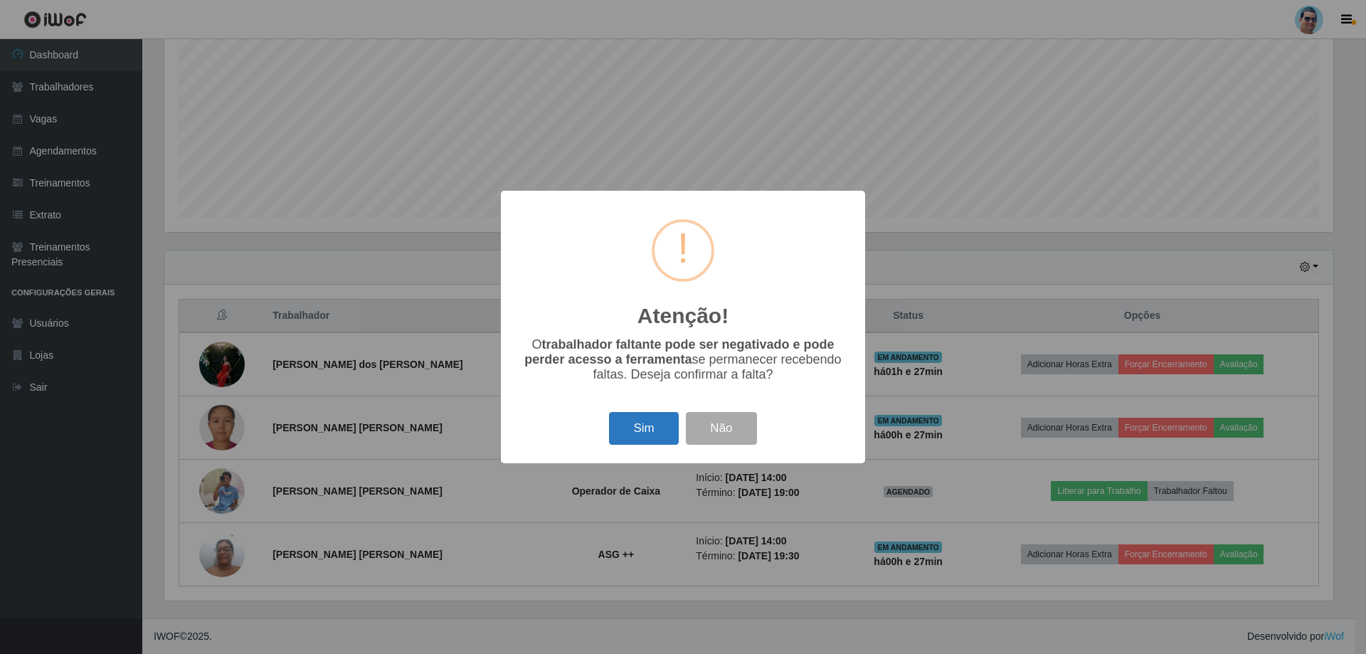
click at [627, 425] on button "Sim" at bounding box center [643, 428] width 69 height 33
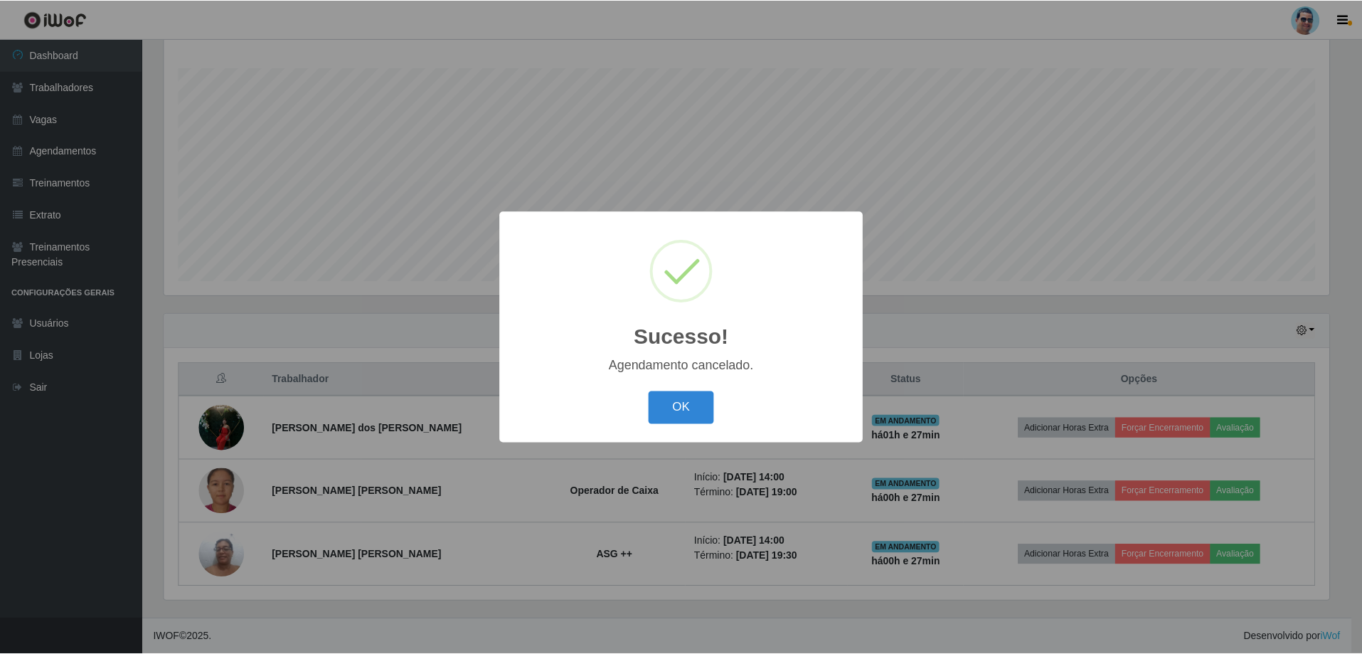
scroll to position [228, 0]
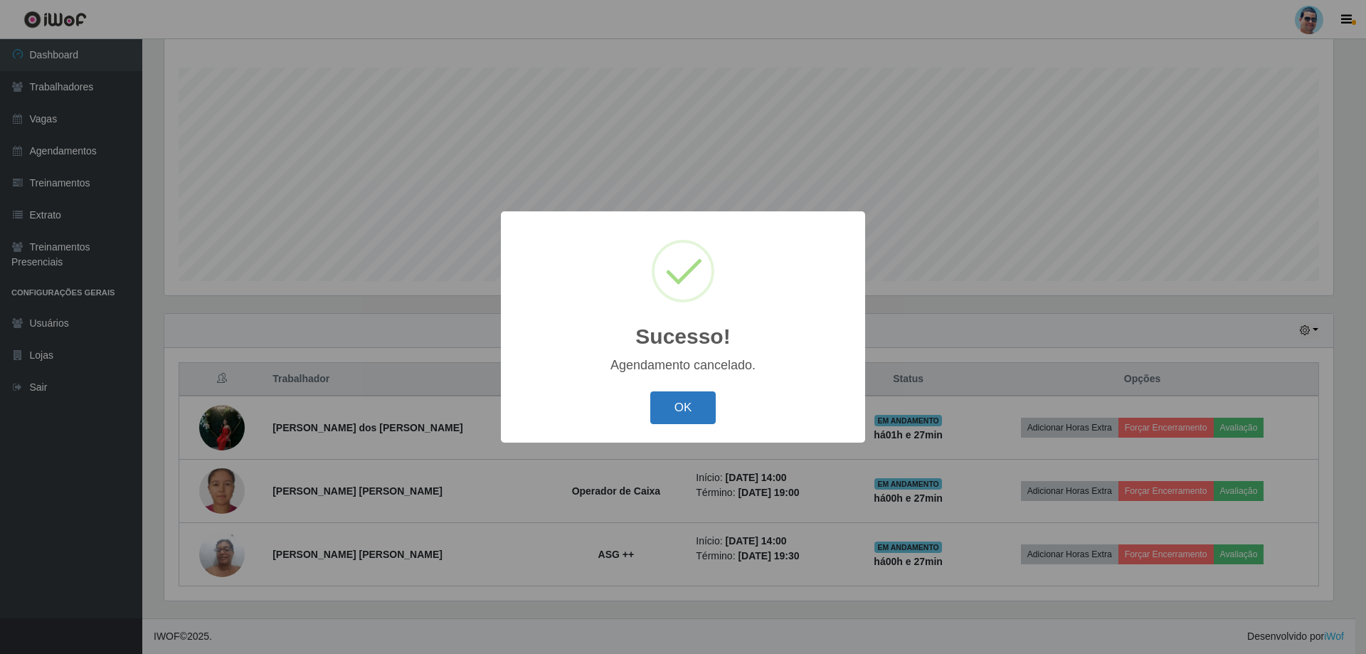
click at [659, 410] on button "OK" at bounding box center [683, 407] width 66 height 33
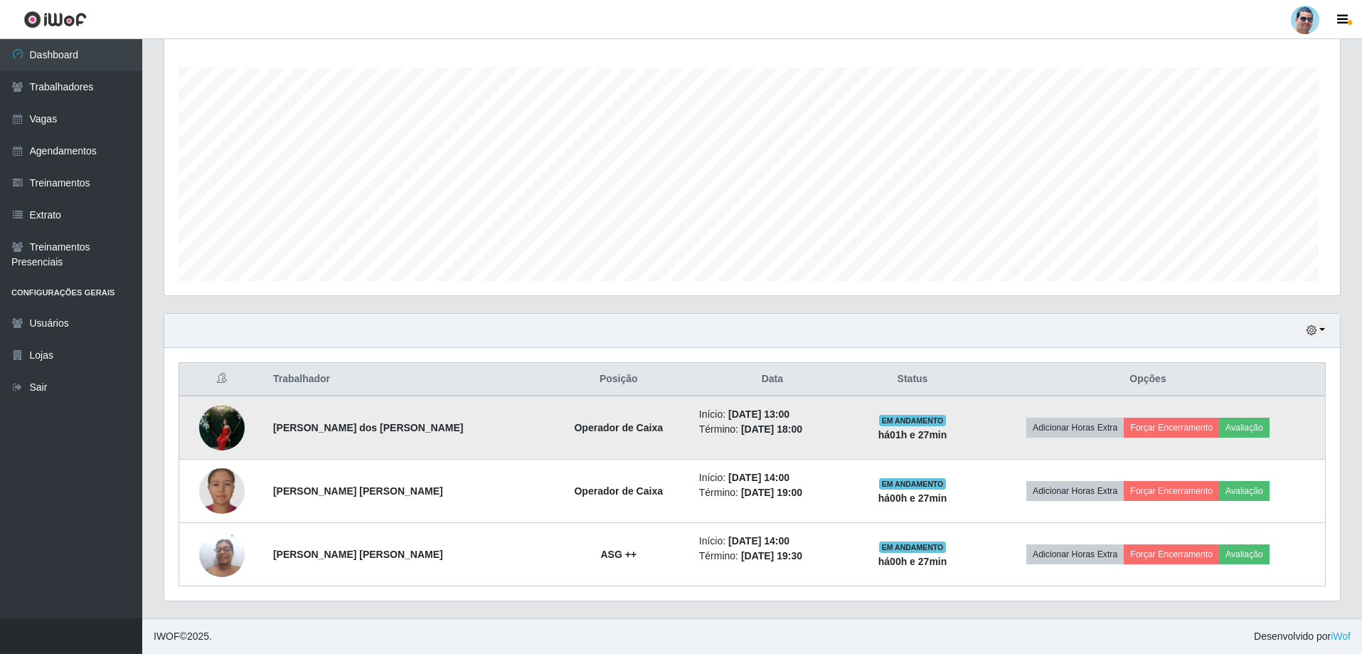
scroll to position [295, 1176]
